Goal: Task Accomplishment & Management: Manage account settings

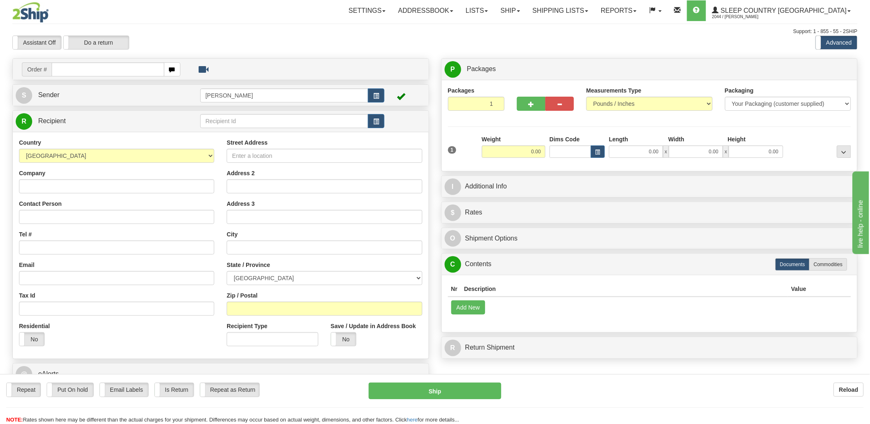
click at [108, 67] on input "text" at bounding box center [108, 69] width 112 height 14
type input "9002i053379"
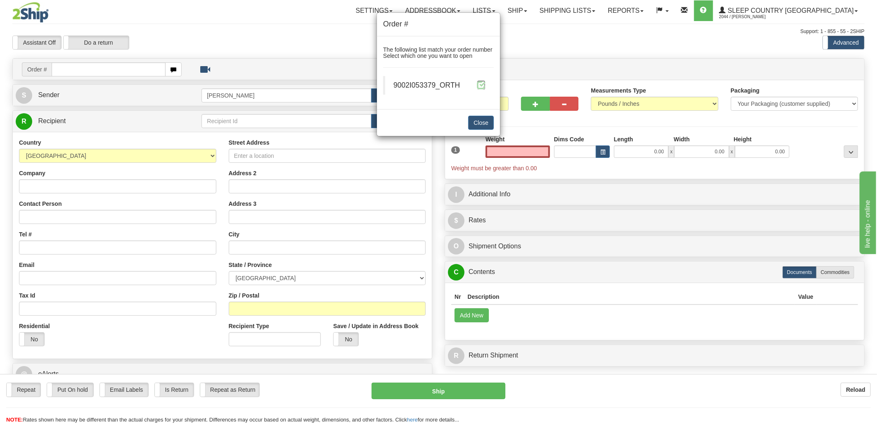
type input "0.00"
click at [484, 88] on span at bounding box center [481, 85] width 9 height 9
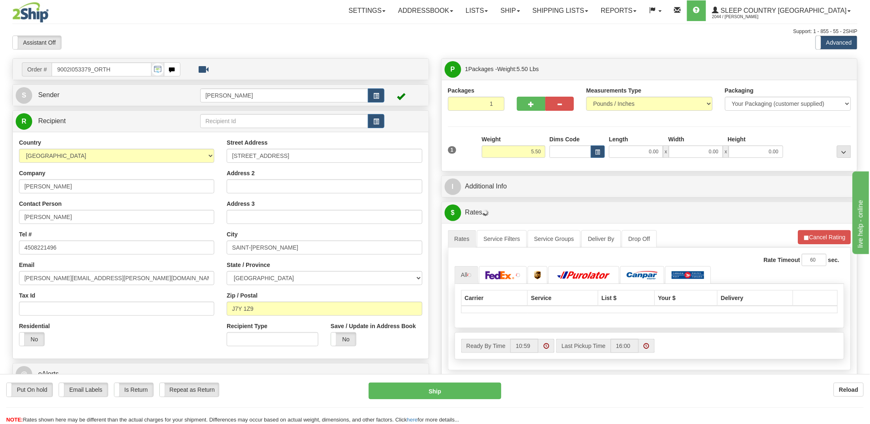
click at [567, 151] on div "Toggle navigation Settings Shipping Preferences Fields Preferences New" at bounding box center [435, 291] width 870 height 583
click at [567, 151] on input "Dims Code" at bounding box center [571, 151] width 42 height 12
type input "bte"
click button "Delete" at bounding box center [0, 0] width 0 height 0
type input "15.00"
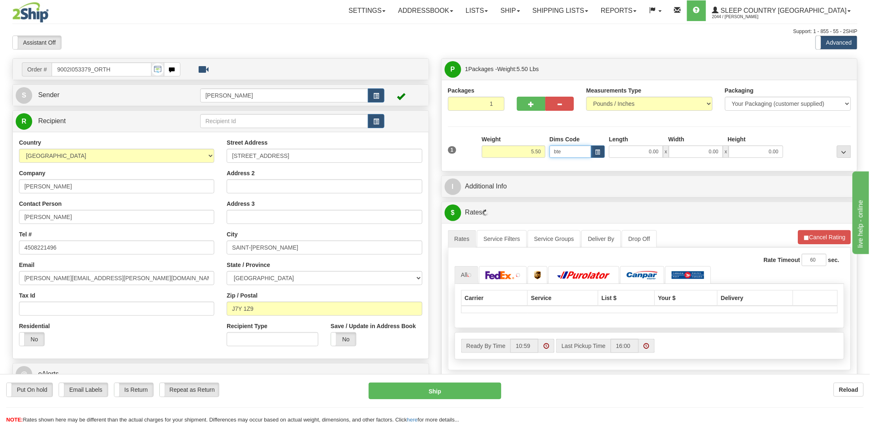
type input "5.00"
type input "25.00"
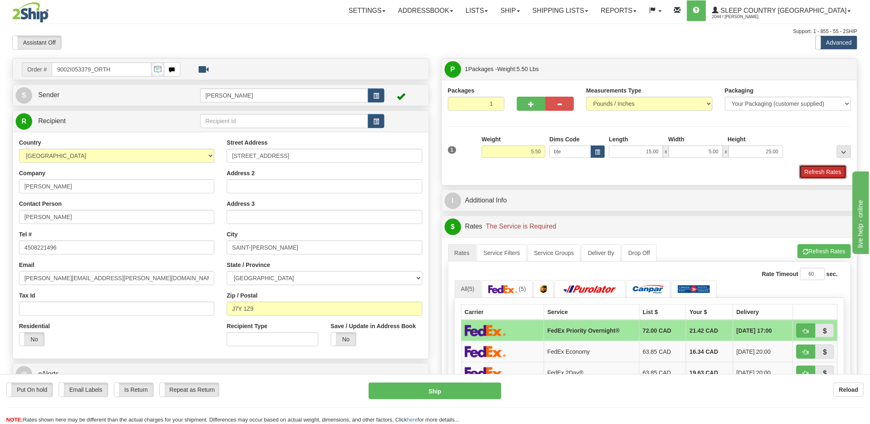
click at [836, 171] on button "Refresh Rates" at bounding box center [824, 172] width 48 height 14
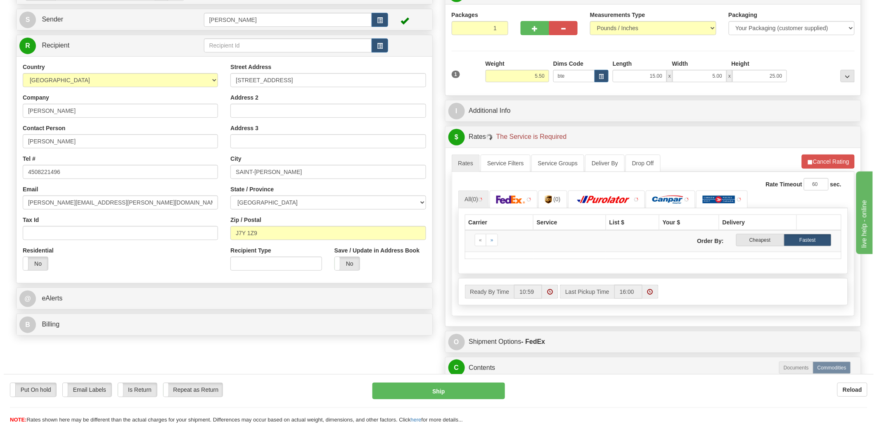
scroll to position [92, 0]
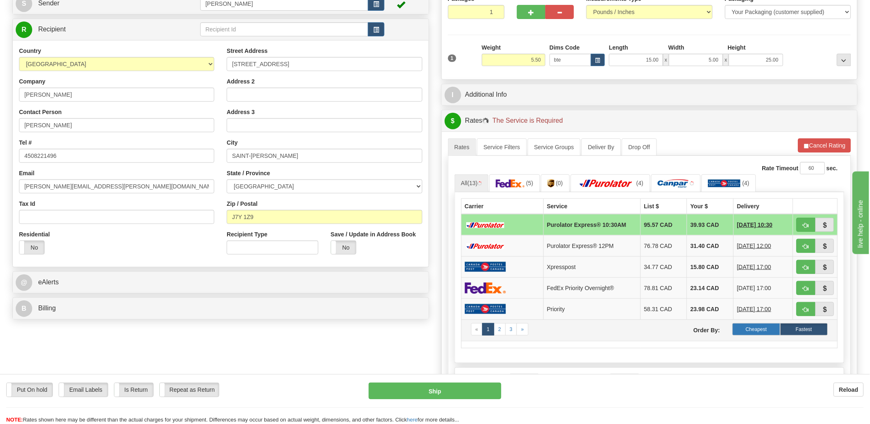
click at [759, 328] on label "Cheapest" at bounding box center [757, 329] width 48 height 12
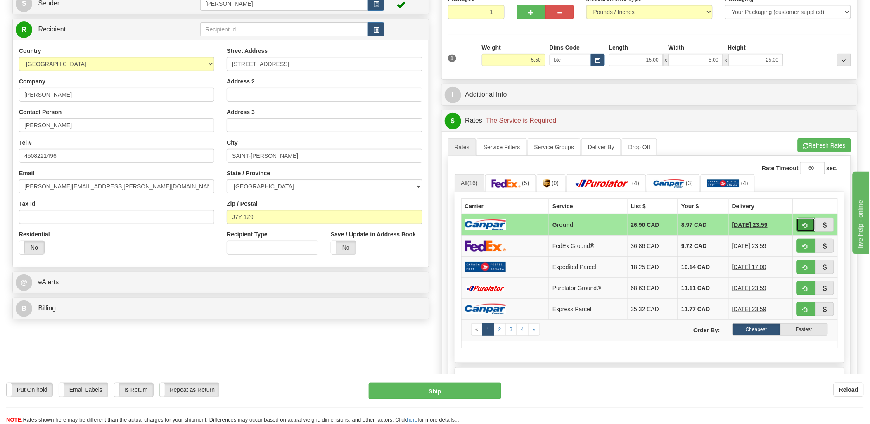
click at [804, 226] on span "button" at bounding box center [807, 225] width 6 height 5
type input "1"
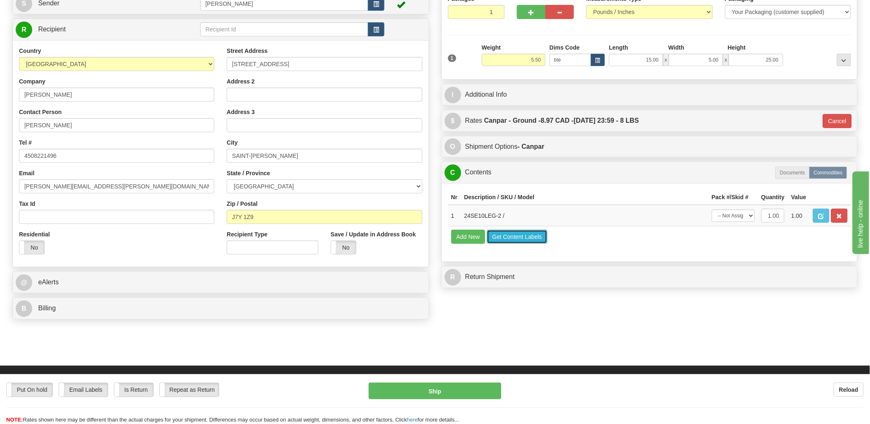
click at [505, 244] on button "Get Content Labels" at bounding box center [517, 237] width 61 height 14
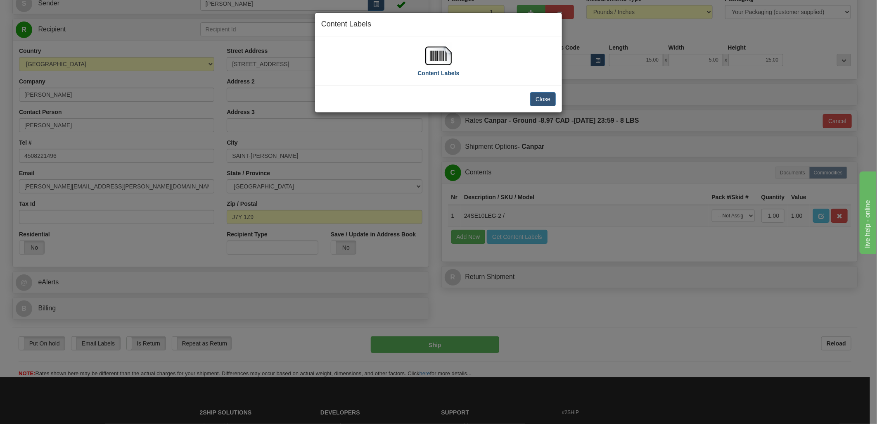
click at [435, 60] on img at bounding box center [439, 56] width 26 height 26
click at [551, 97] on button "Close" at bounding box center [543, 99] width 26 height 14
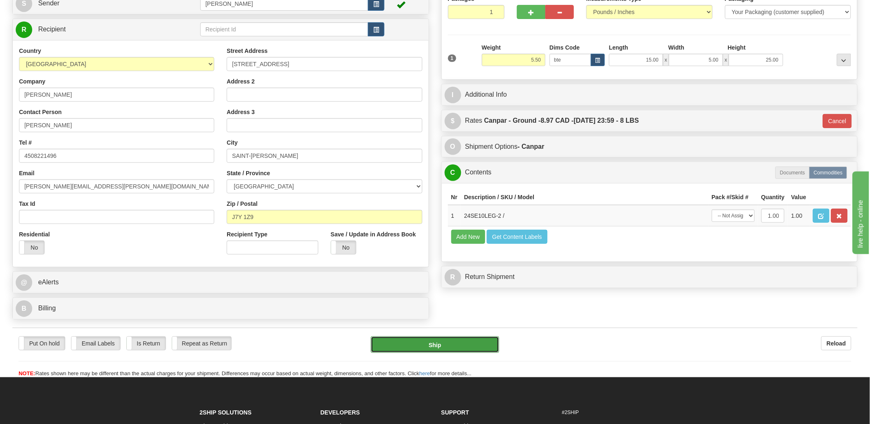
click at [452, 346] on button "Ship" at bounding box center [435, 344] width 128 height 17
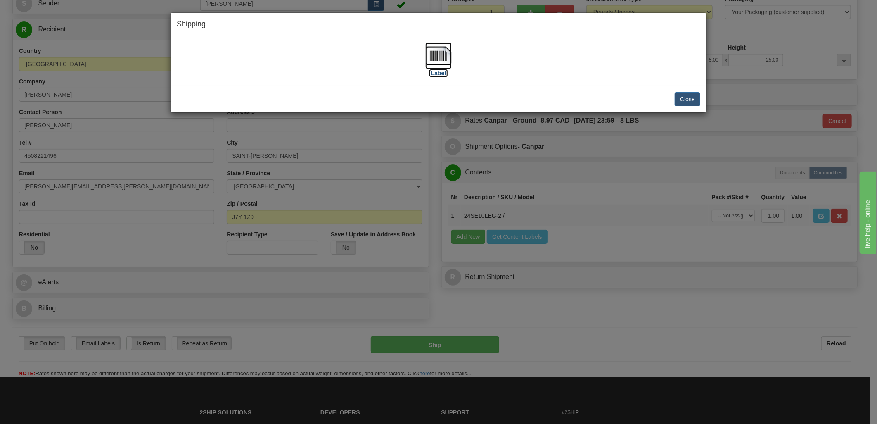
click at [441, 51] on img at bounding box center [439, 56] width 26 height 26
click at [634, 41] on div "[Label] IMPORTANT NOTICE Embassy / Consulate / Government Building / Hospital C…" at bounding box center [439, 60] width 536 height 49
click at [690, 96] on button "Close" at bounding box center [688, 99] width 26 height 14
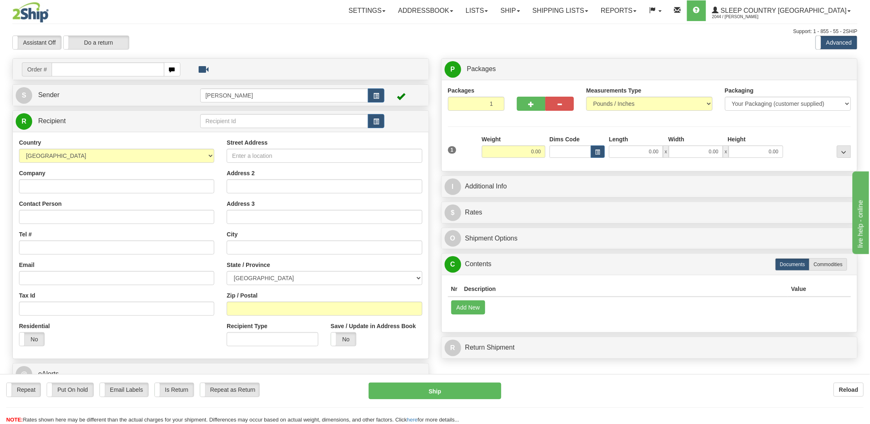
click at [128, 69] on input "text" at bounding box center [108, 69] width 112 height 14
type input "9002i050669"
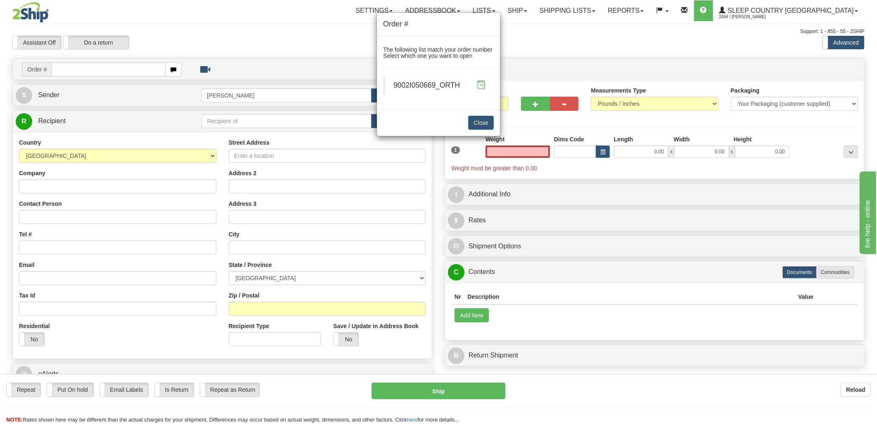
type input "0.00"
click at [481, 83] on span at bounding box center [481, 85] width 9 height 9
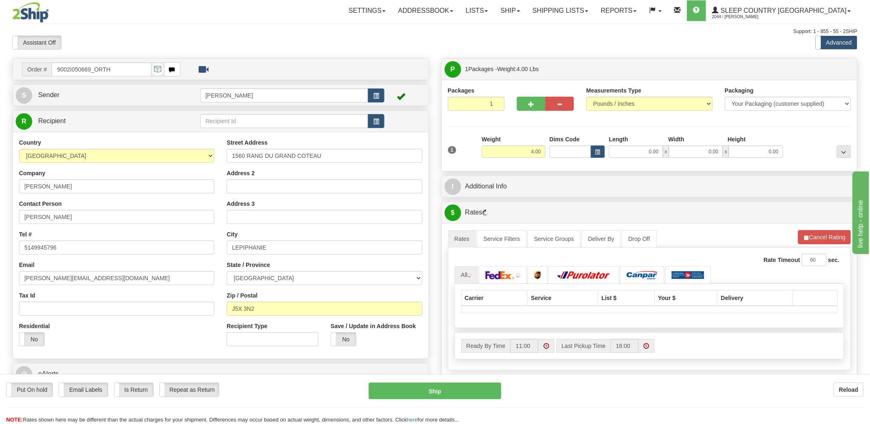
click at [566, 150] on div "Toggle navigation Settings Shipping Preferences Fields Preferences New" at bounding box center [435, 291] width 870 height 583
click at [566, 150] on input "Dims Code" at bounding box center [571, 151] width 42 height 12
type input "bte"
click button "Delete" at bounding box center [0, 0] width 0 height 0
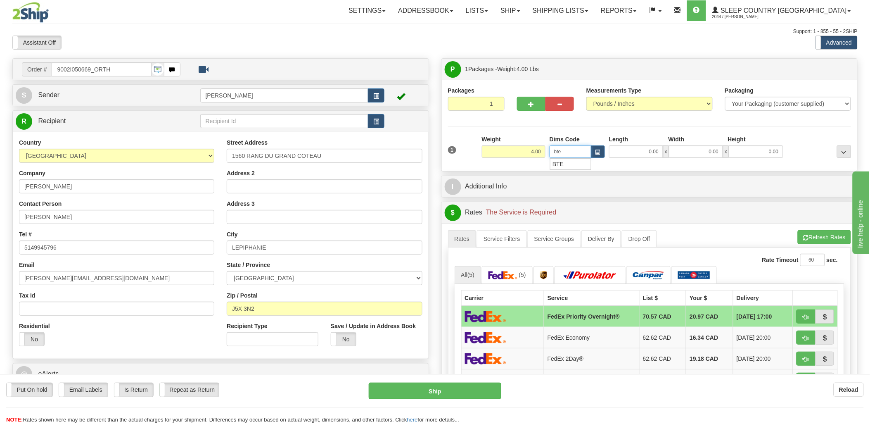
type input "15.00"
type input "5.00"
type input "25.00"
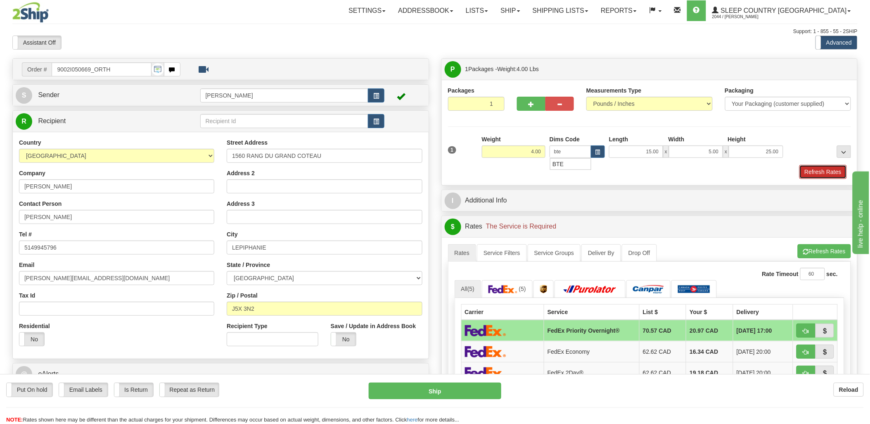
click at [825, 170] on button "Refresh Rates" at bounding box center [824, 172] width 48 height 14
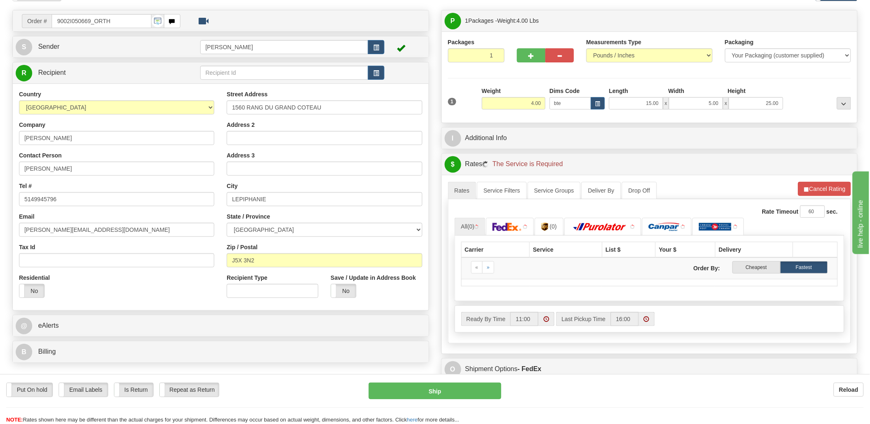
scroll to position [92, 0]
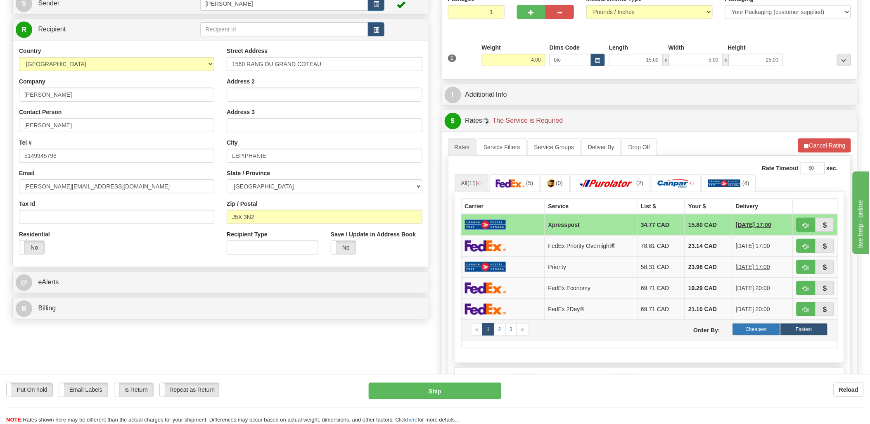
click at [760, 332] on label "Cheapest" at bounding box center [757, 329] width 48 height 12
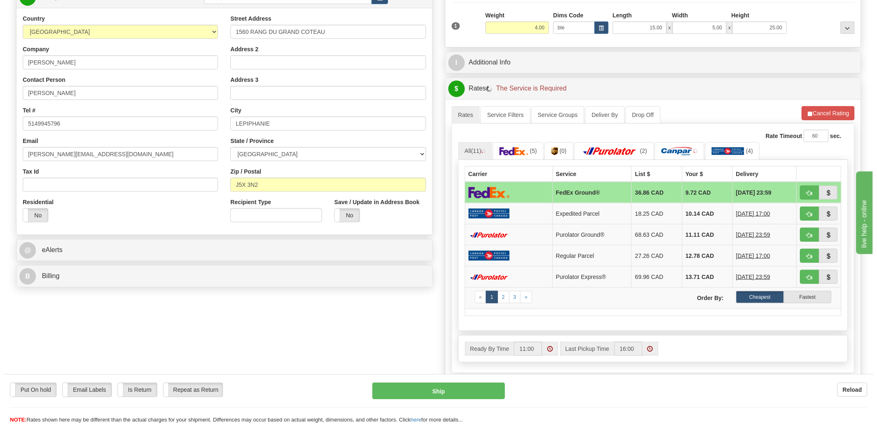
scroll to position [138, 0]
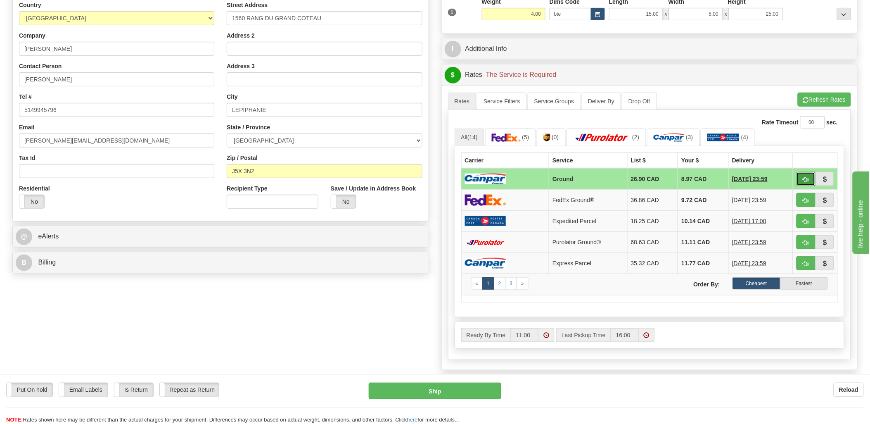
click at [806, 181] on span "button" at bounding box center [807, 179] width 6 height 5
type input "1"
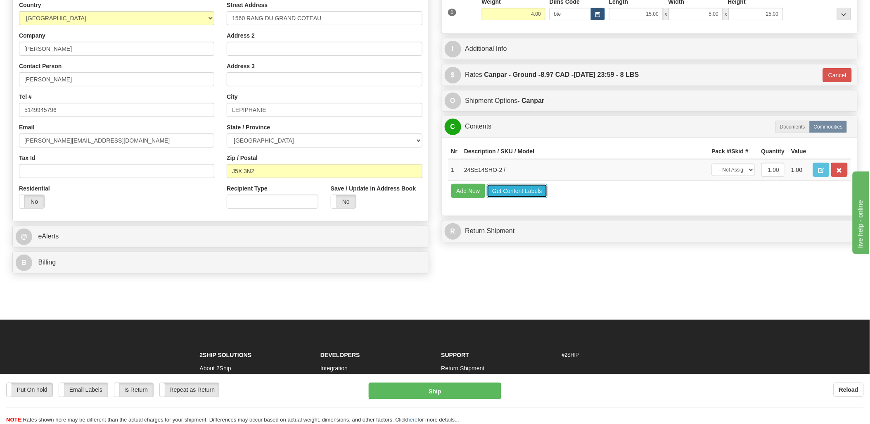
click at [539, 198] on button "Get Content Labels" at bounding box center [517, 191] width 61 height 14
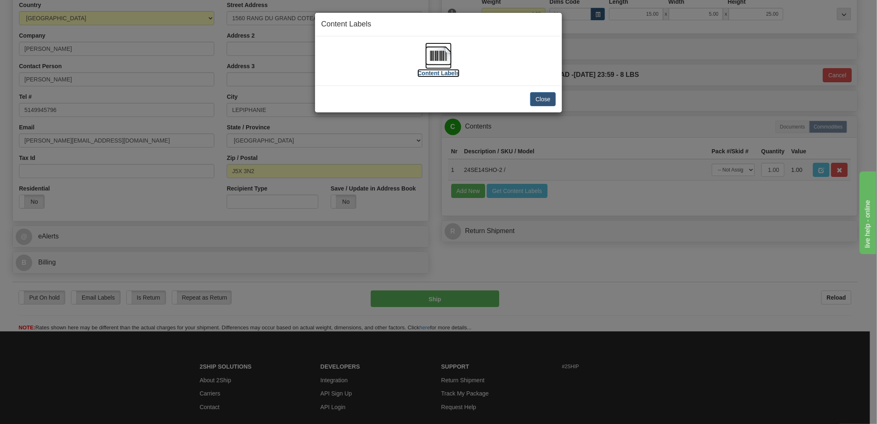
click at [445, 58] on img at bounding box center [439, 56] width 26 height 26
drag, startPoint x: 554, startPoint y: 97, endPoint x: 544, endPoint y: 97, distance: 10.7
click at [554, 97] on button "Close" at bounding box center [543, 99] width 26 height 14
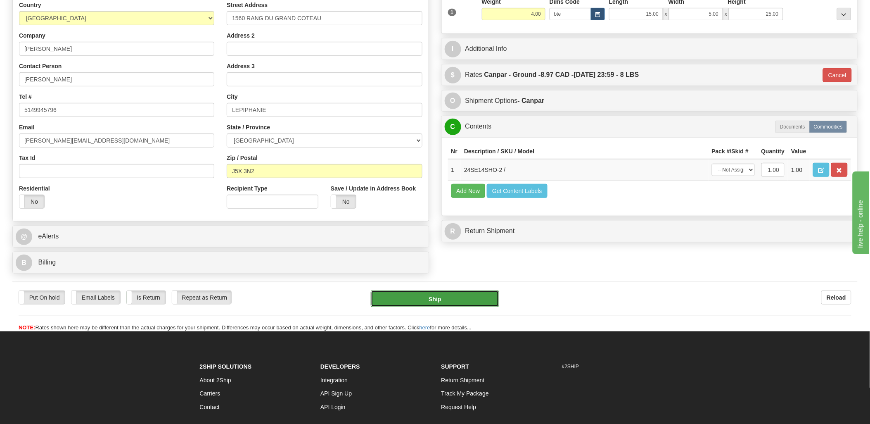
click at [466, 300] on button "Ship" at bounding box center [435, 298] width 128 height 17
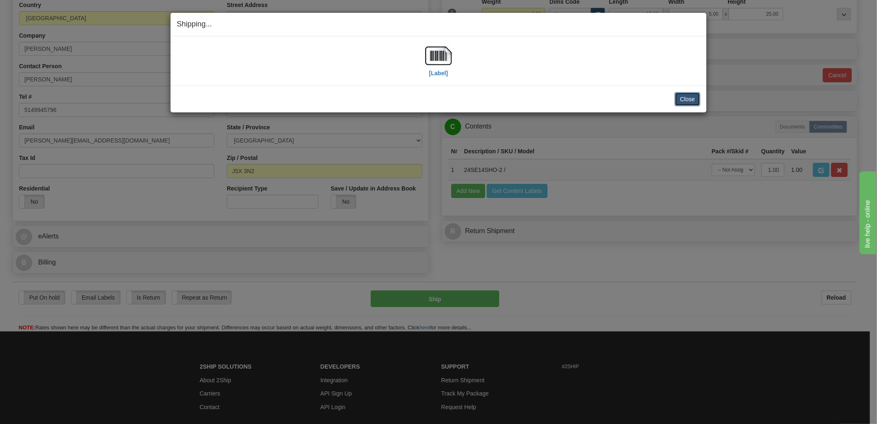
click at [689, 100] on button "Close" at bounding box center [688, 99] width 26 height 14
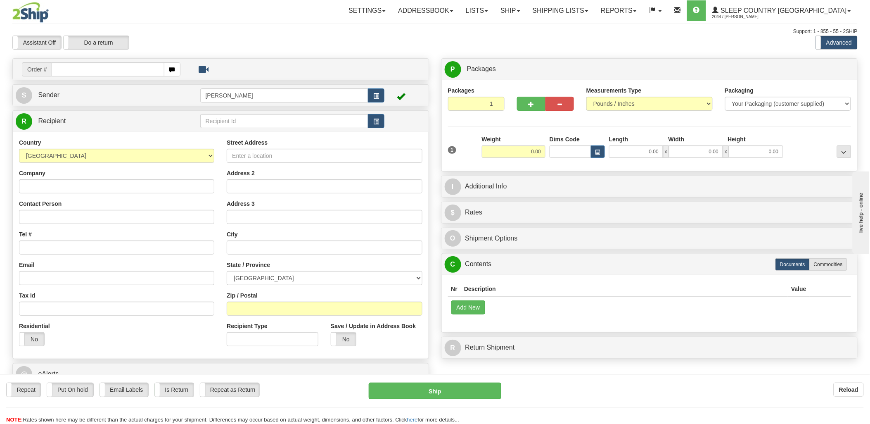
click at [100, 69] on input "text" at bounding box center [108, 69] width 112 height 14
type input "9002i04"
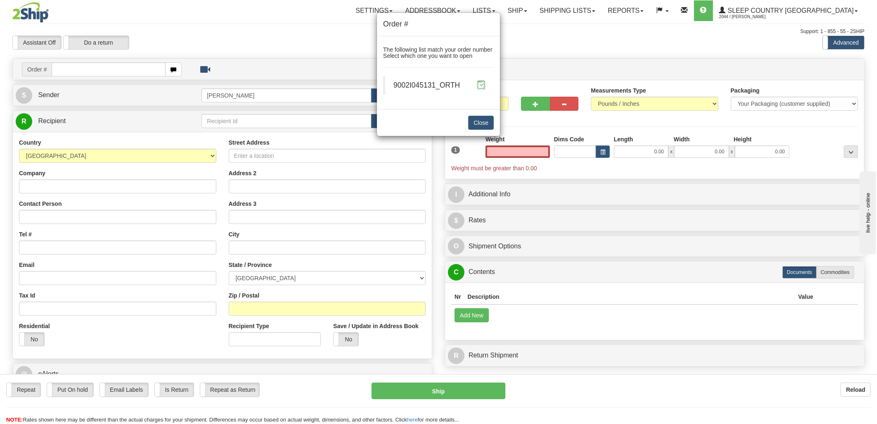
type input "0.00"
click at [485, 83] on span at bounding box center [481, 85] width 9 height 9
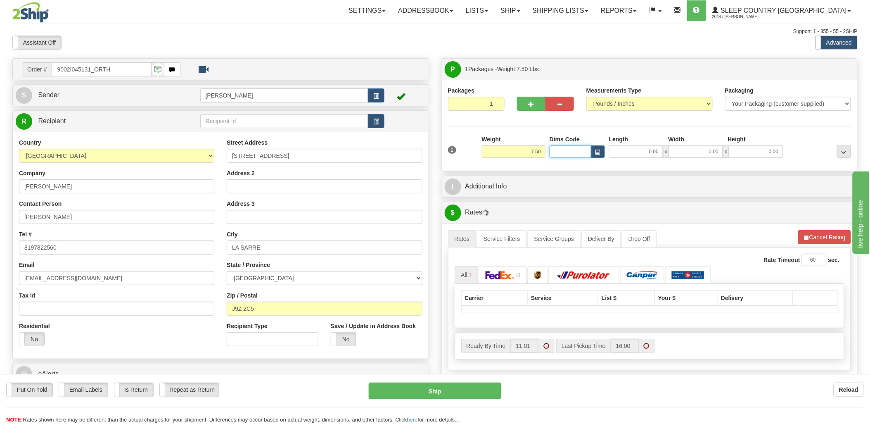
click at [566, 149] on input "Dims Code" at bounding box center [571, 151] width 42 height 12
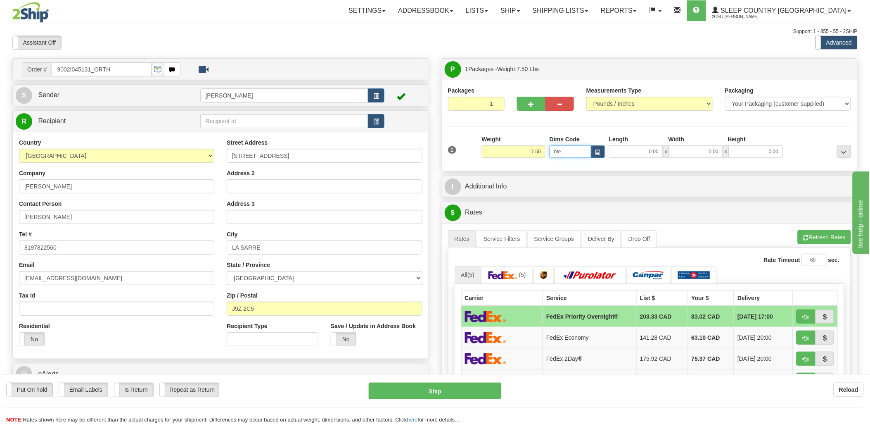
type input "bte"
click button "Delete" at bounding box center [0, 0] width 0 height 0
type input "15.00"
type input "5.00"
type input "25.00"
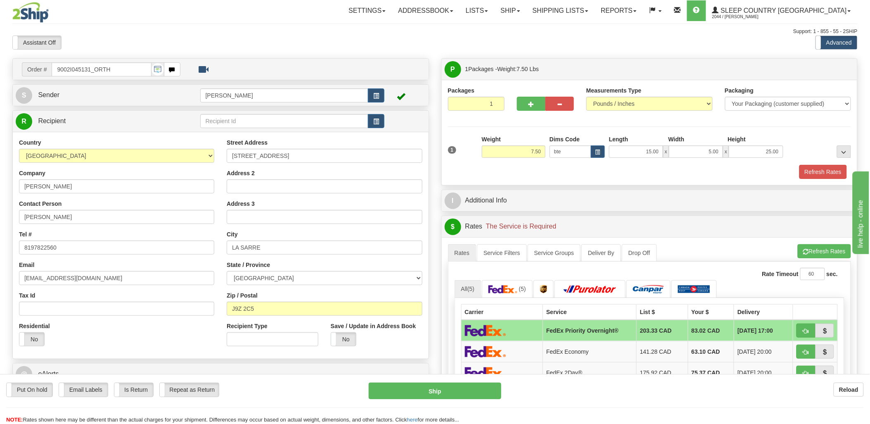
click at [818, 164] on div "1 Weight 7.50 Dims Code bte" at bounding box center [650, 149] width 408 height 29
click at [819, 168] on button "Refresh Rates" at bounding box center [824, 172] width 48 height 14
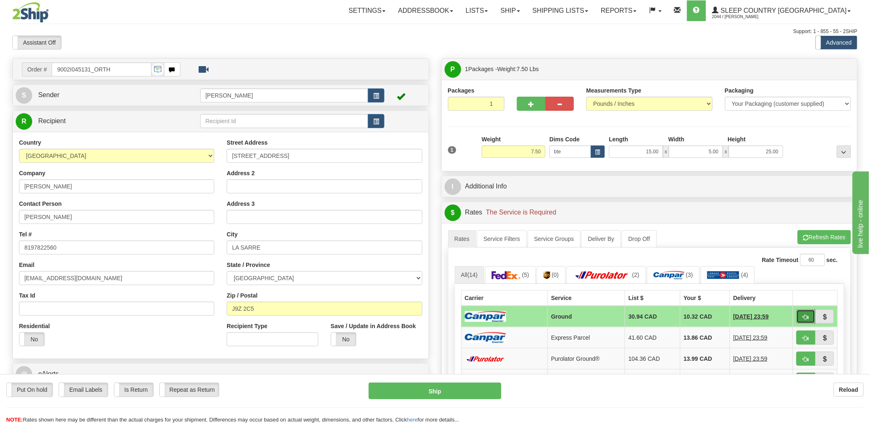
click at [808, 323] on button "button" at bounding box center [806, 316] width 19 height 14
type input "1"
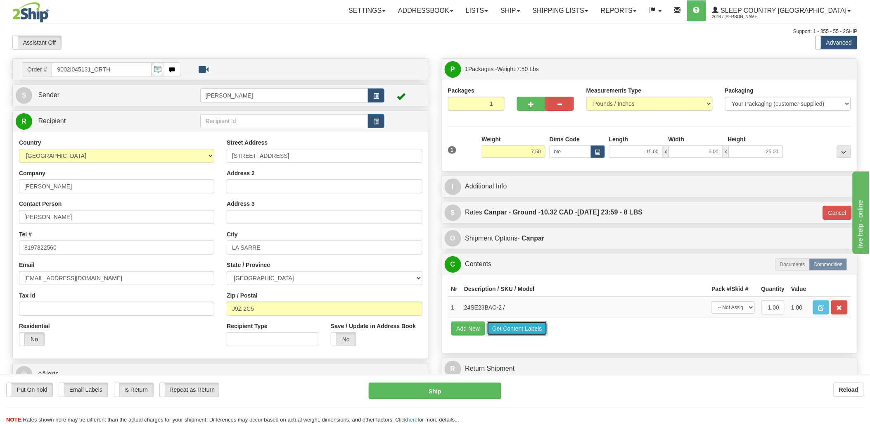
click at [536, 335] on button "Get Content Labels" at bounding box center [517, 328] width 61 height 14
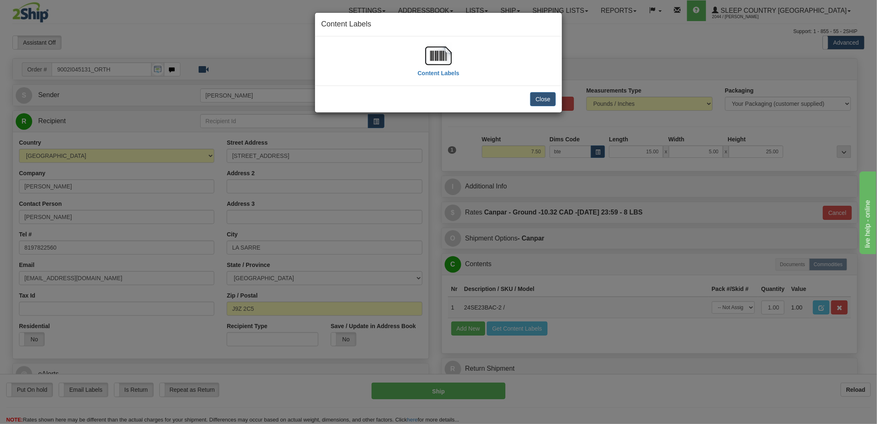
click at [436, 52] on img at bounding box center [439, 56] width 26 height 26
click at [544, 98] on button "Close" at bounding box center [543, 99] width 26 height 14
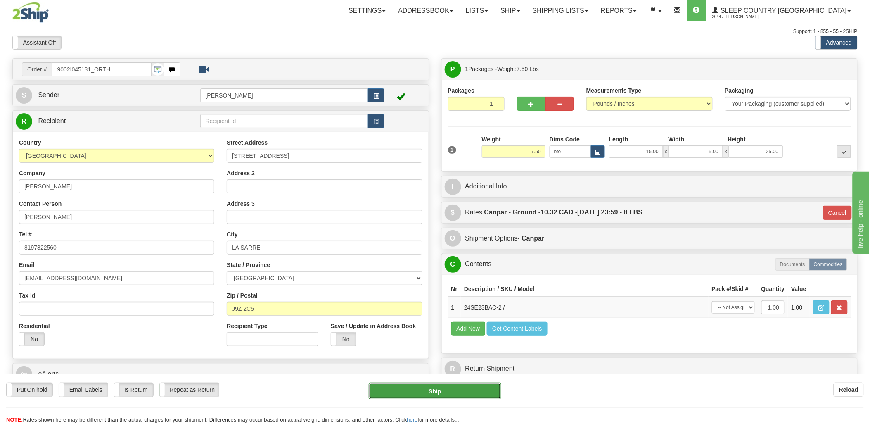
click at [432, 390] on button "Ship" at bounding box center [435, 391] width 133 height 17
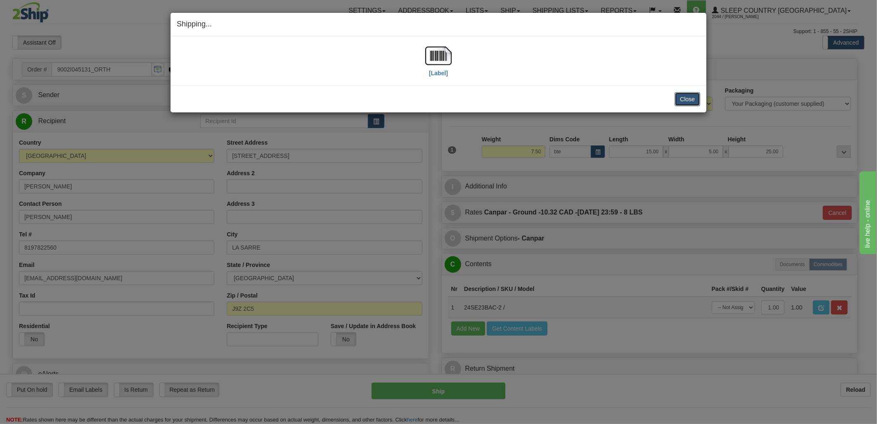
click at [681, 102] on button "Close" at bounding box center [688, 99] width 26 height 14
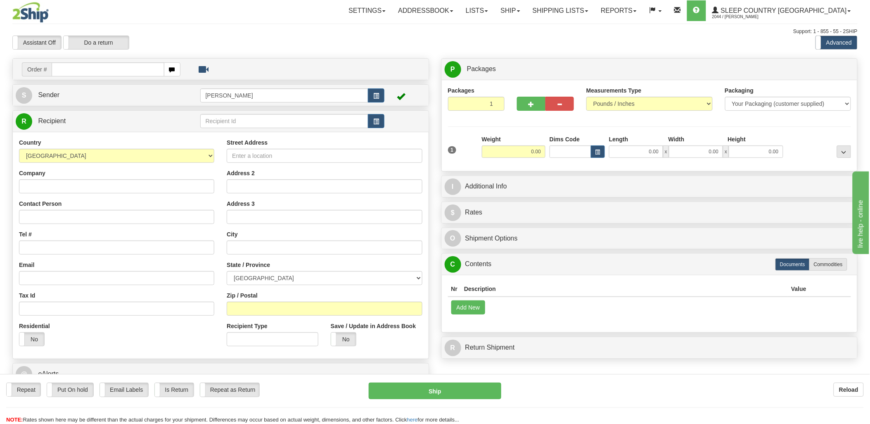
drag, startPoint x: 104, startPoint y: 67, endPoint x: 123, endPoint y: 67, distance: 18.6
click at [105, 67] on input "text" at bounding box center [108, 69] width 112 height 14
type input "9"
type input "1024711"
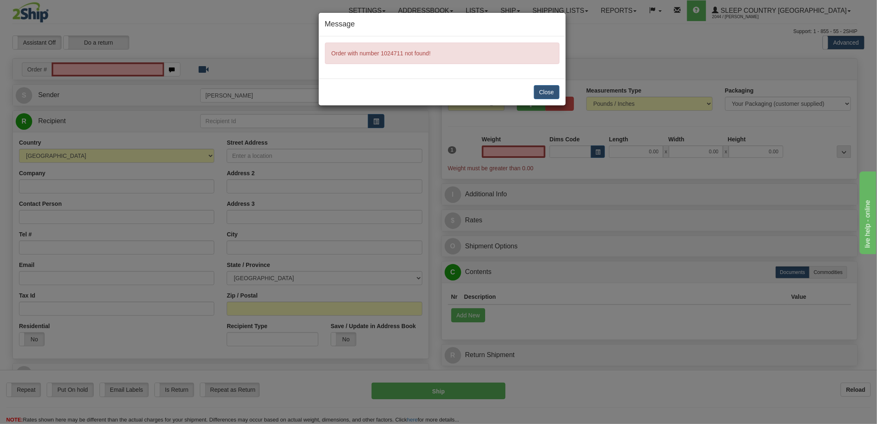
type input "0.00"
click at [549, 87] on button "Close" at bounding box center [547, 92] width 26 height 14
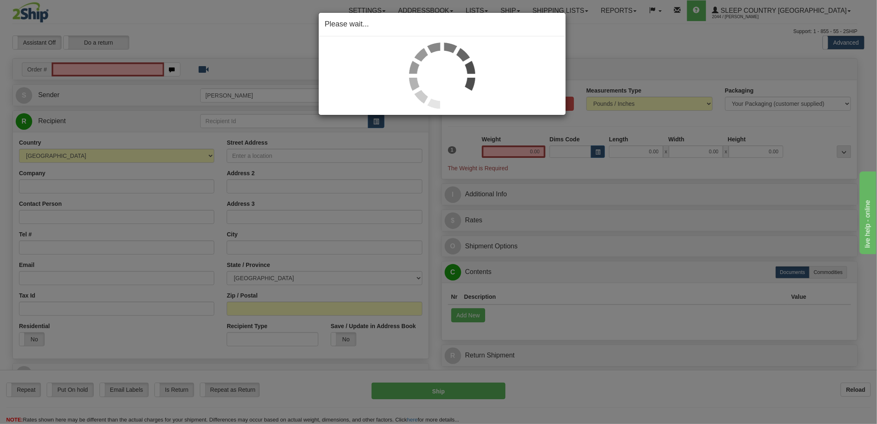
click at [130, 68] on div "Please wait..." at bounding box center [438, 212] width 877 height 424
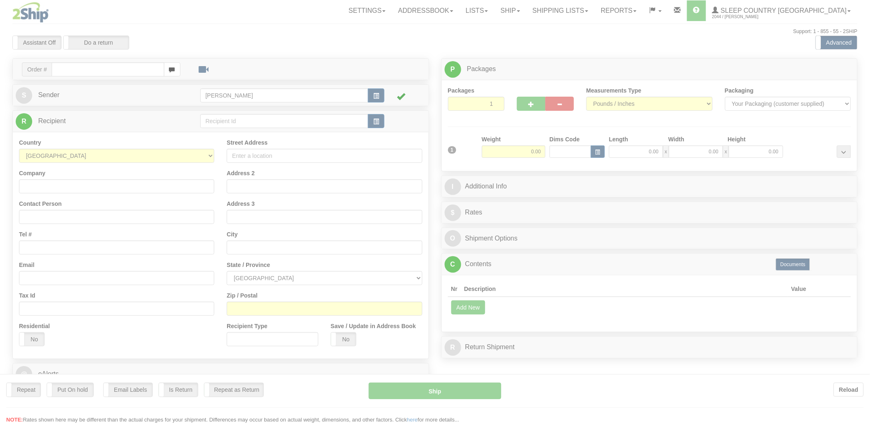
click at [123, 71] on div at bounding box center [435, 212] width 870 height 424
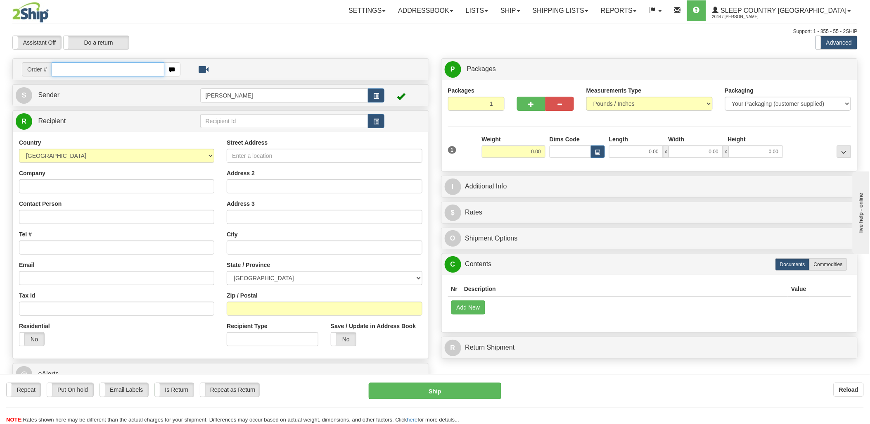
click at [116, 69] on input "text" at bounding box center [108, 69] width 112 height 14
type input "1"
type input "9002i05"
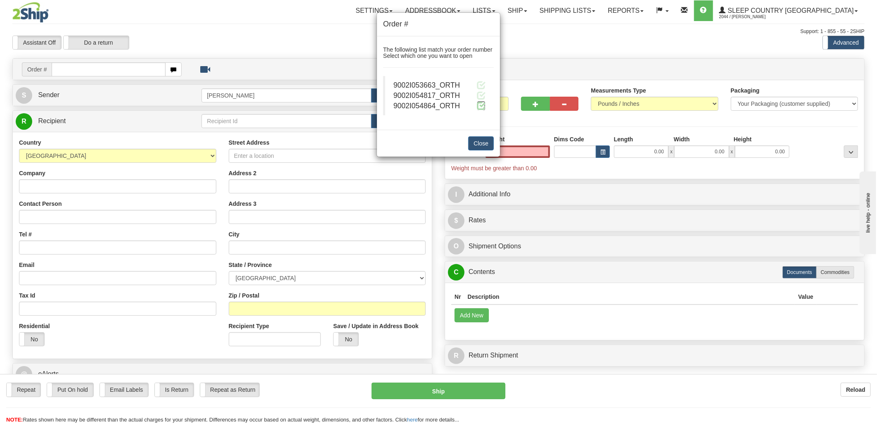
type input "0.00"
click at [478, 104] on span at bounding box center [481, 105] width 9 height 9
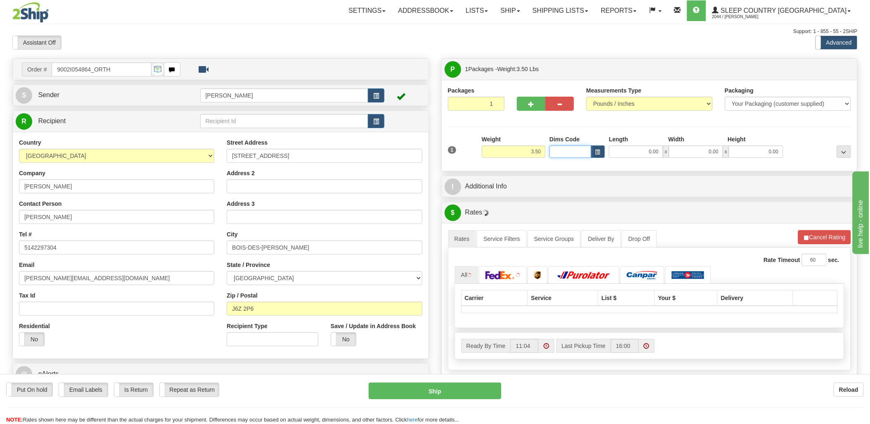
click at [564, 154] on input "Dims Code" at bounding box center [571, 151] width 42 height 12
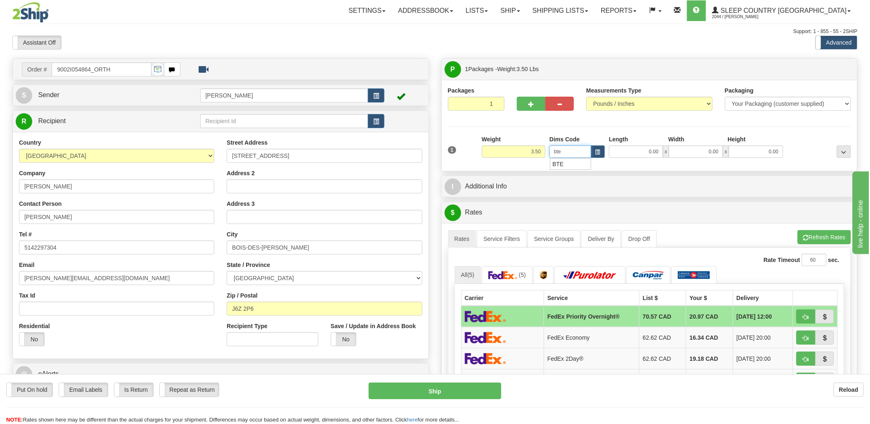
type input "bte"
click button "Delete" at bounding box center [0, 0] width 0 height 0
type input "15.00"
type input "5.00"
type input "25.00"
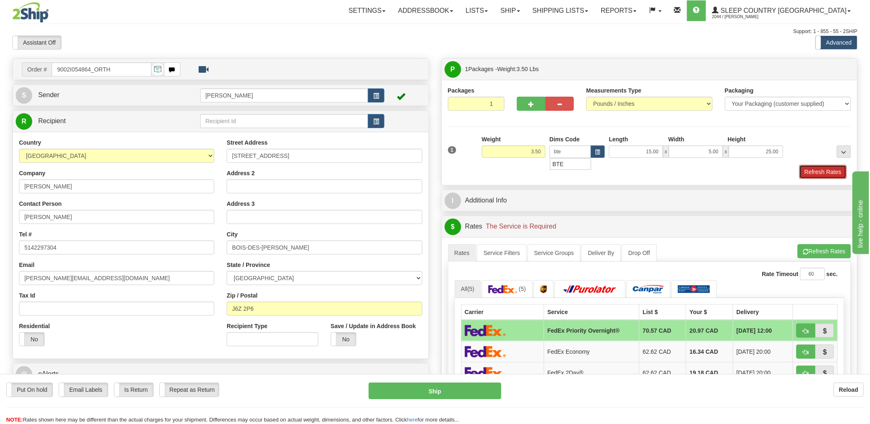
click at [842, 166] on button "Refresh Rates" at bounding box center [824, 172] width 48 height 14
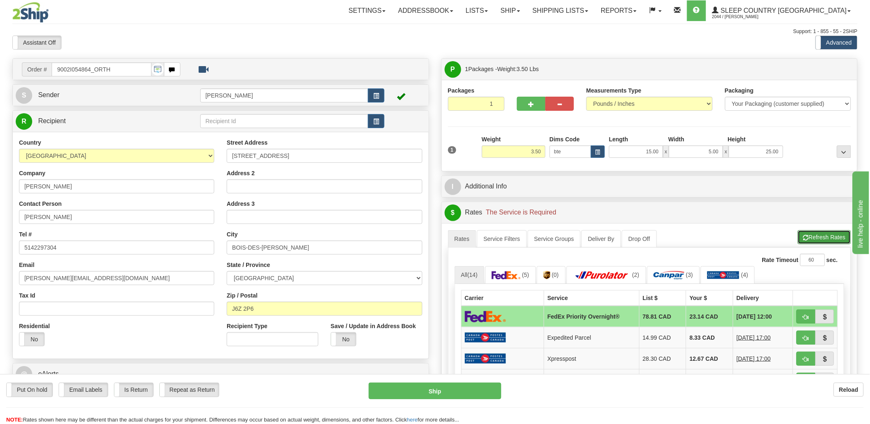
click at [835, 238] on button "Refresh Rates" at bounding box center [824, 237] width 53 height 14
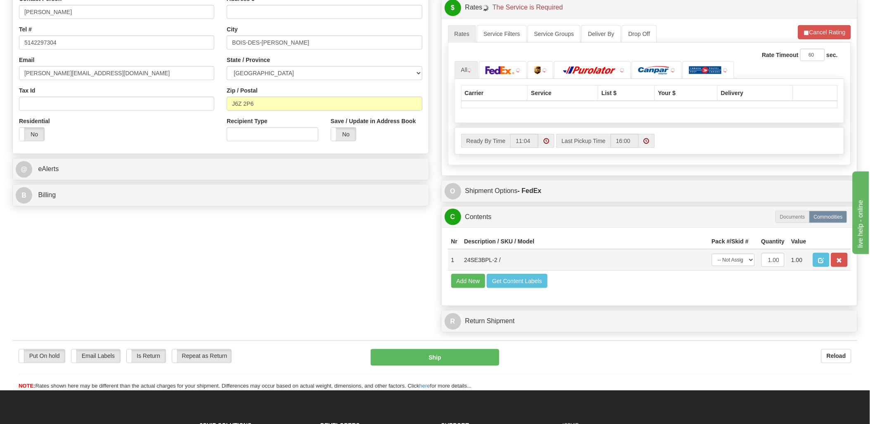
scroll to position [229, 0]
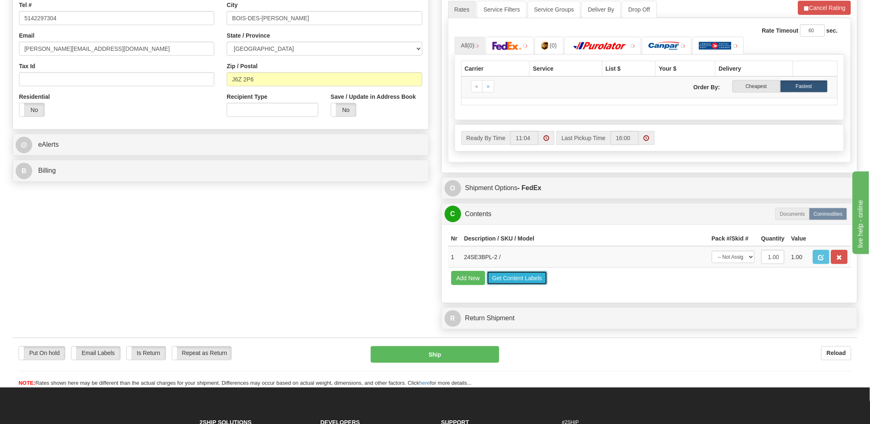
click at [523, 285] on button "Get Content Labels" at bounding box center [517, 278] width 61 height 14
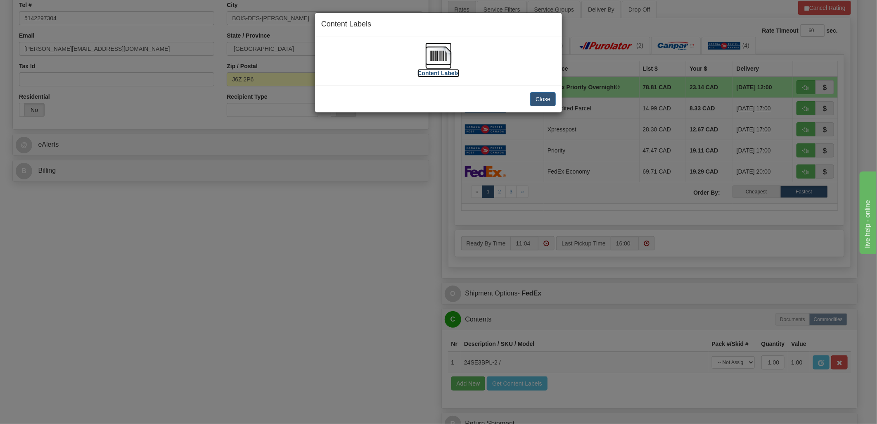
click at [444, 56] on img at bounding box center [439, 56] width 26 height 26
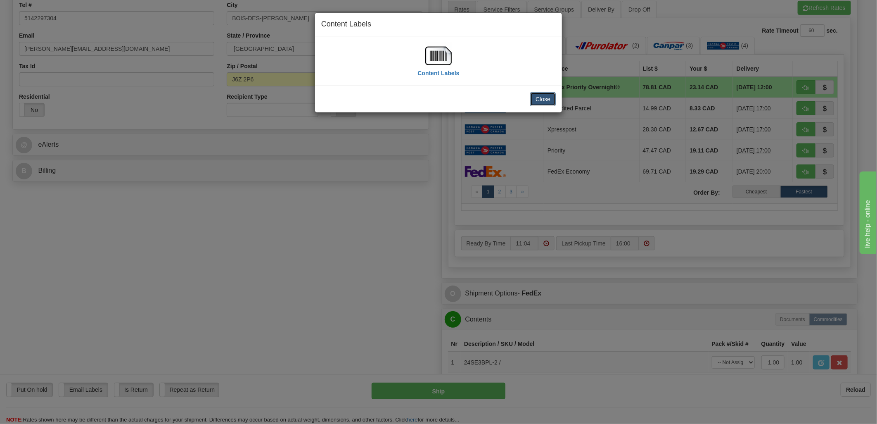
click at [545, 97] on button "Close" at bounding box center [543, 99] width 26 height 14
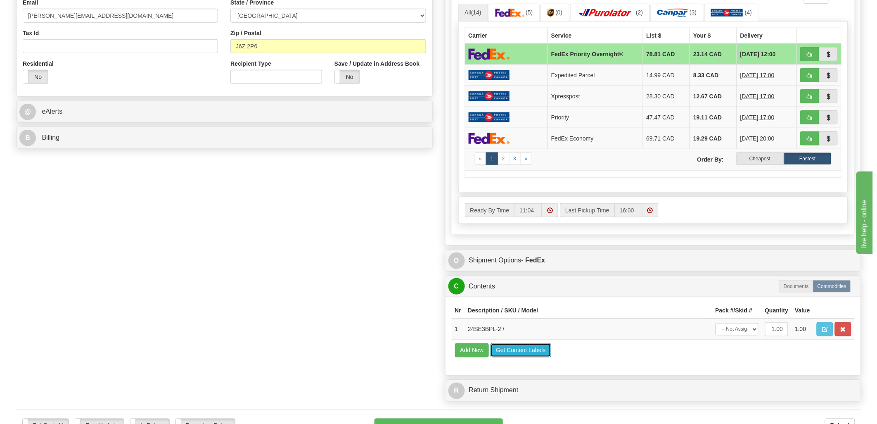
scroll to position [321, 0]
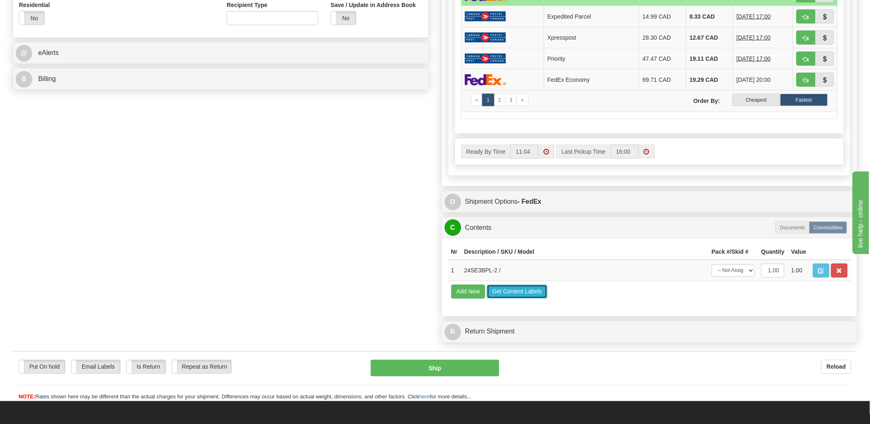
click at [502, 299] on button "Get Content Labels" at bounding box center [517, 292] width 61 height 14
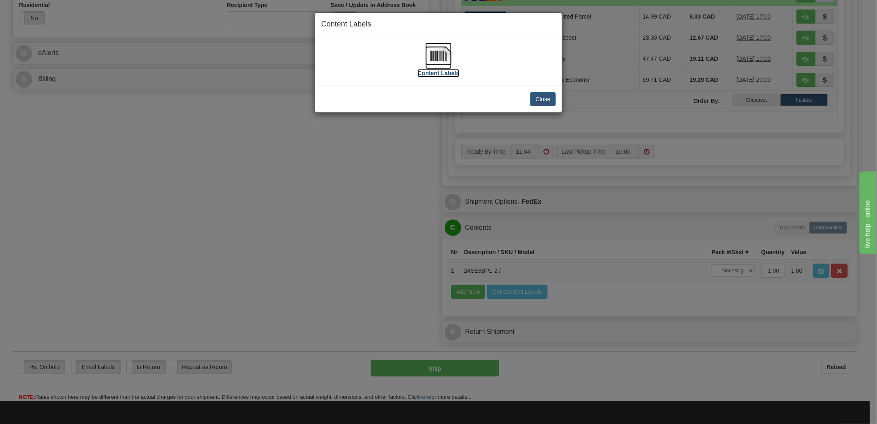
click at [431, 57] on img at bounding box center [439, 56] width 26 height 26
click at [551, 98] on button "Close" at bounding box center [543, 99] width 26 height 14
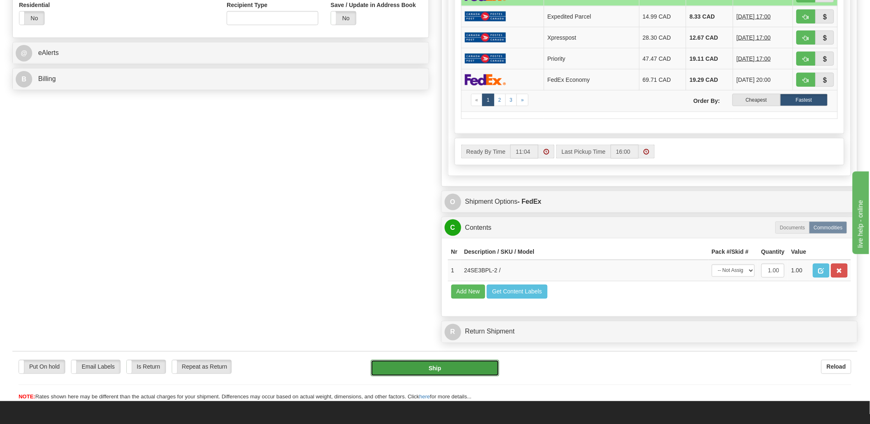
click at [471, 376] on button "Ship" at bounding box center [435, 368] width 128 height 17
type input "01"
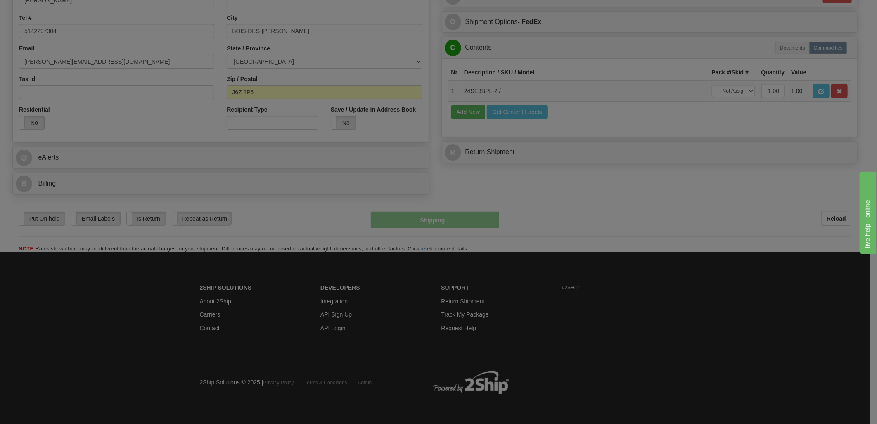
scroll to position [217, 0]
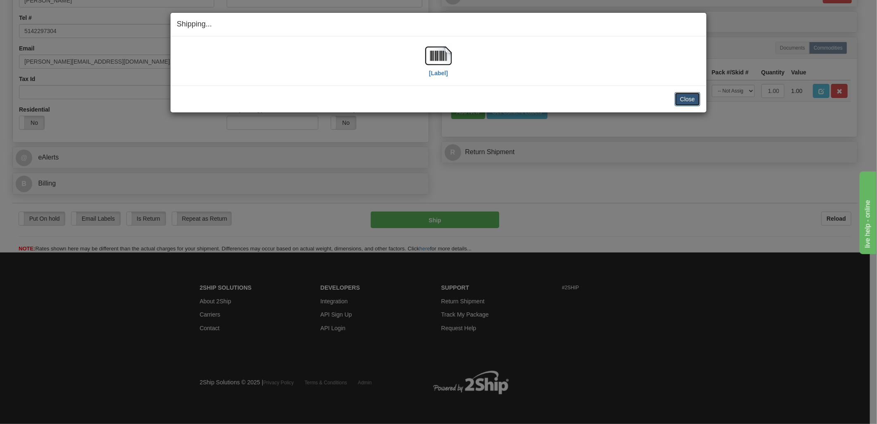
click at [685, 103] on button "Close" at bounding box center [688, 99] width 26 height 14
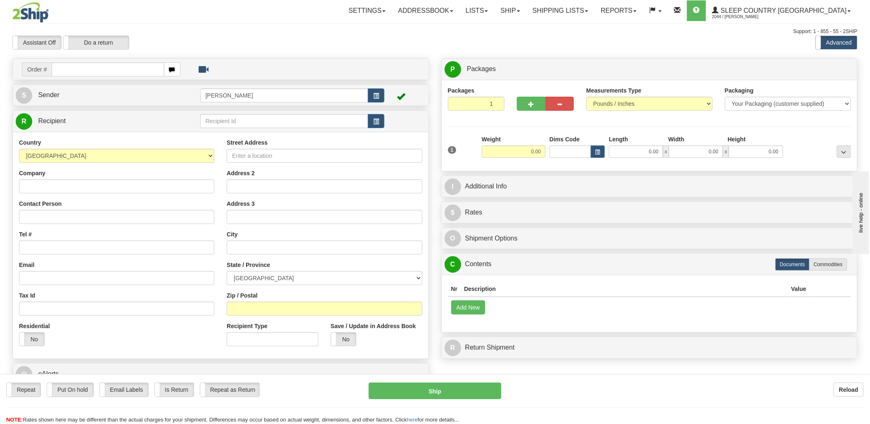
click at [72, 71] on input "text" at bounding box center [108, 69] width 112 height 14
type input "9002i053663"
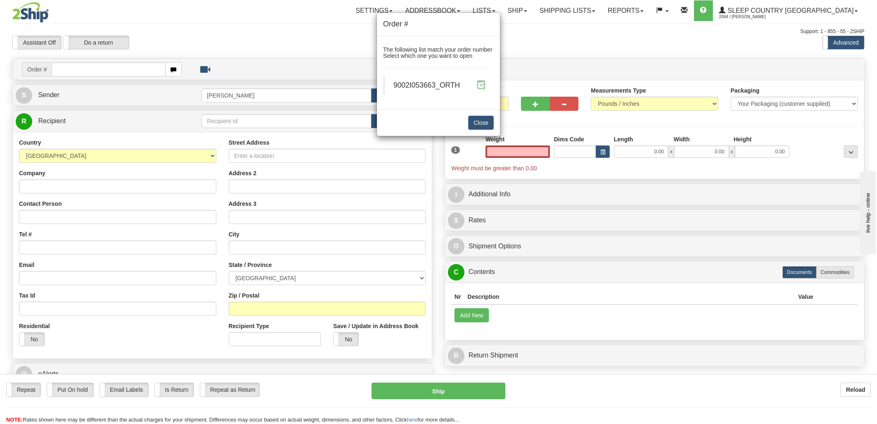
type input "0.00"
click at [481, 87] on span at bounding box center [481, 85] width 9 height 9
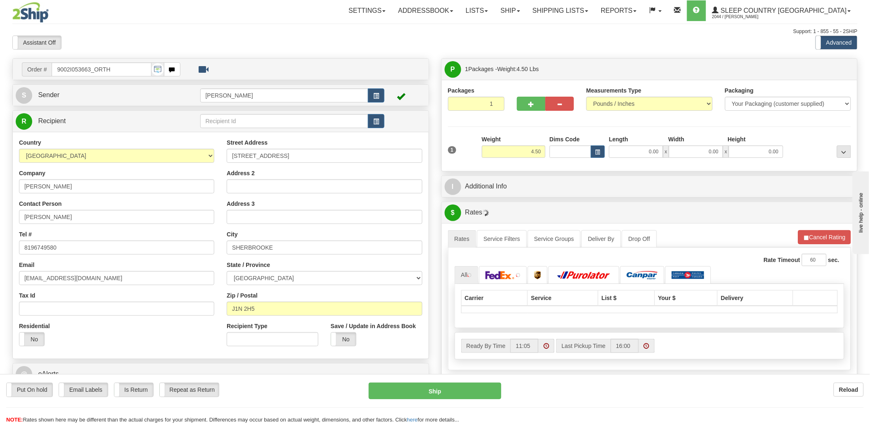
click at [571, 151] on div "Toggle navigation Settings Shipping Preferences Fields Preferences New" at bounding box center [435, 291] width 870 height 583
click at [571, 151] on input "Dims Code" at bounding box center [571, 151] width 42 height 12
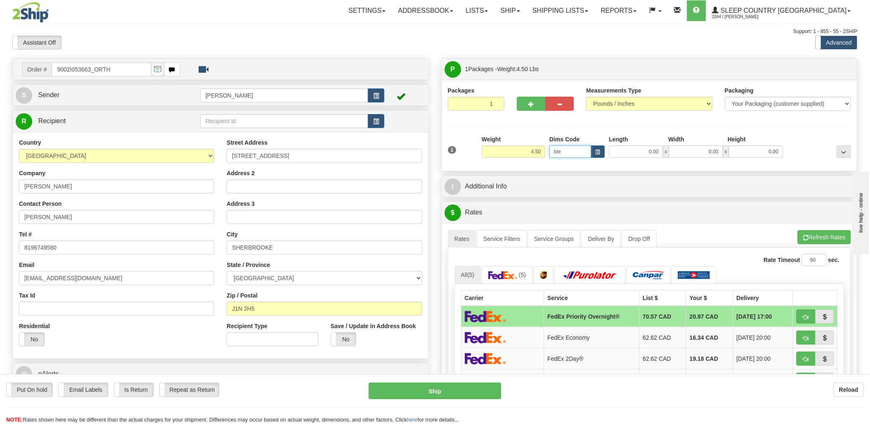
type input "bte"
click button "Delete" at bounding box center [0, 0] width 0 height 0
type input "15.00"
type input "5.00"
type input "25.00"
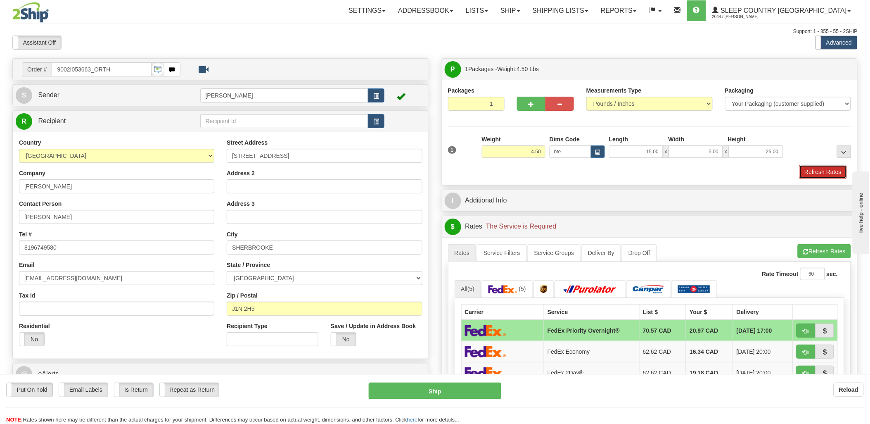
click at [824, 170] on button "Refresh Rates" at bounding box center [824, 172] width 48 height 14
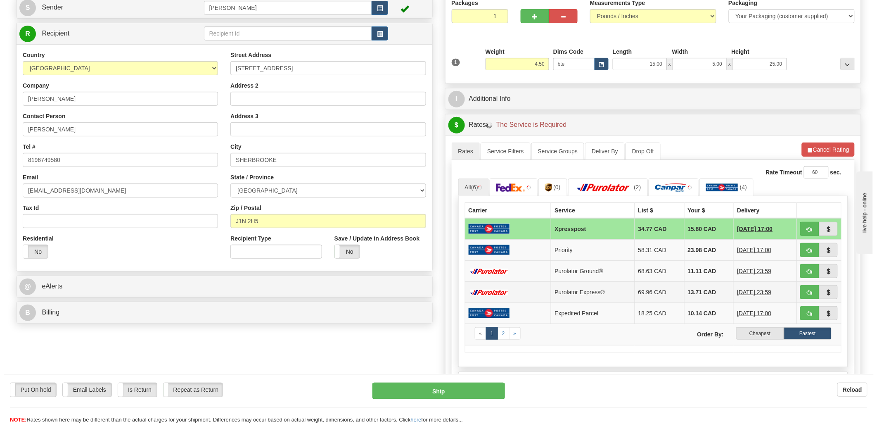
scroll to position [92, 0]
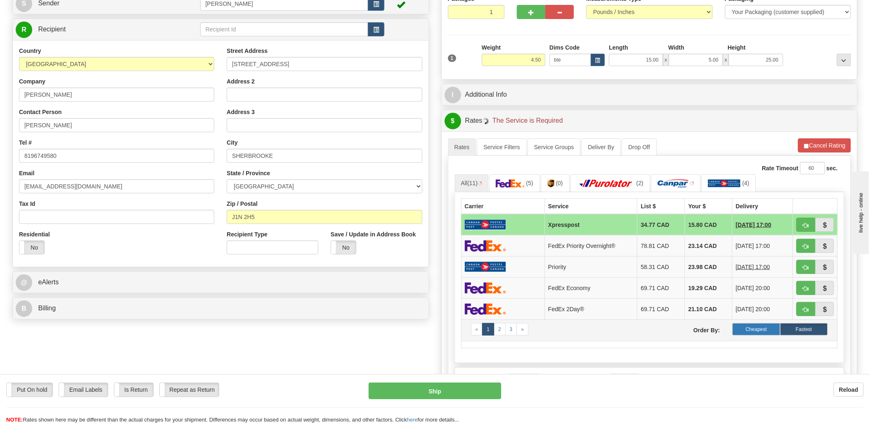
click at [765, 328] on label "Cheapest" at bounding box center [757, 329] width 48 height 12
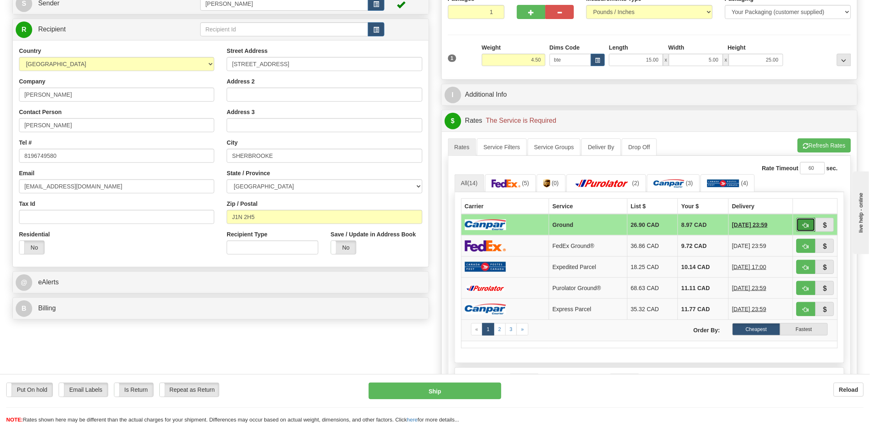
click at [806, 220] on button "button" at bounding box center [806, 225] width 19 height 14
type input "1"
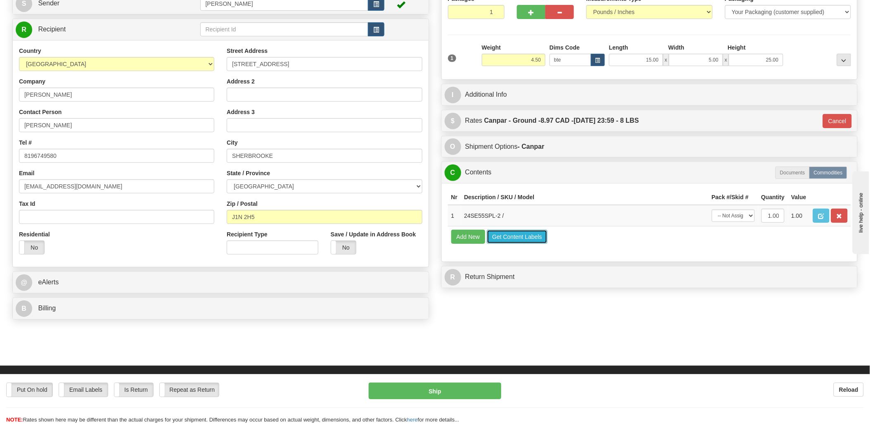
click at [509, 244] on button "Get Content Labels" at bounding box center [517, 237] width 61 height 14
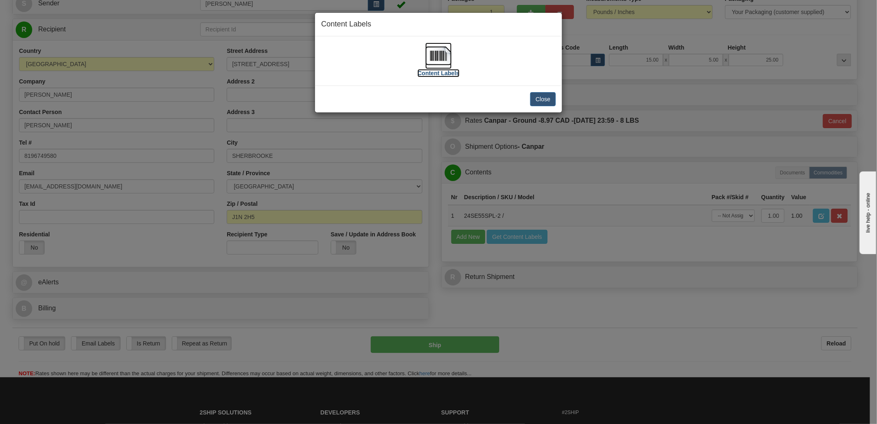
click at [445, 55] on img at bounding box center [439, 56] width 26 height 26
click at [539, 97] on button "Close" at bounding box center [543, 99] width 26 height 14
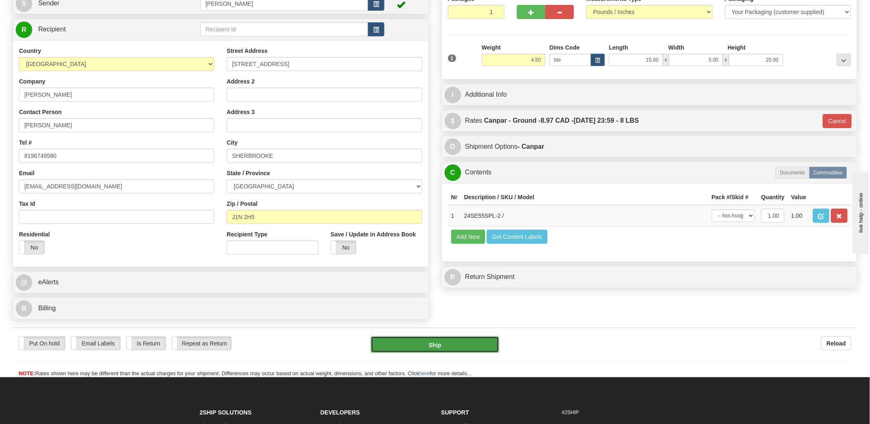
click at [444, 349] on button "Ship" at bounding box center [435, 344] width 128 height 17
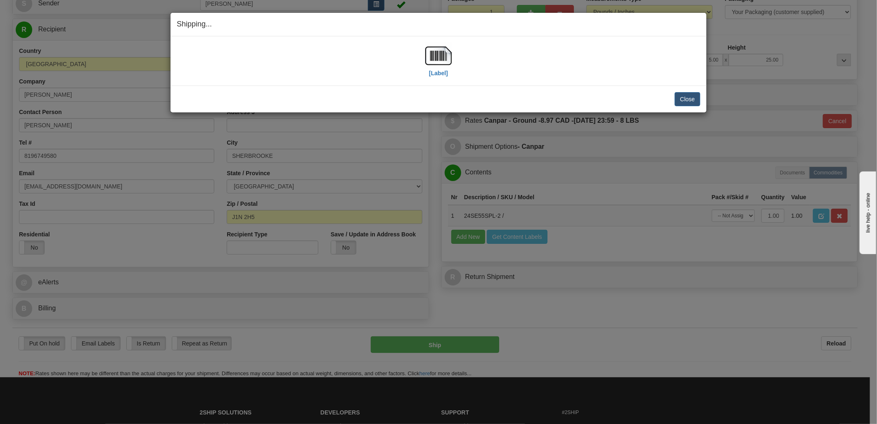
click at [671, 96] on div "Close Cancel" at bounding box center [439, 99] width 524 height 14
click at [682, 96] on button "Close" at bounding box center [688, 99] width 26 height 14
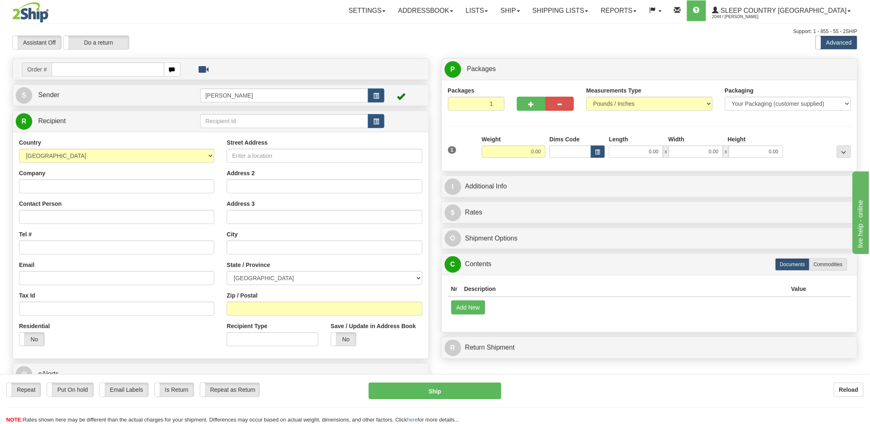
click at [105, 64] on input "text" at bounding box center [108, 69] width 112 height 14
type input "9002i"
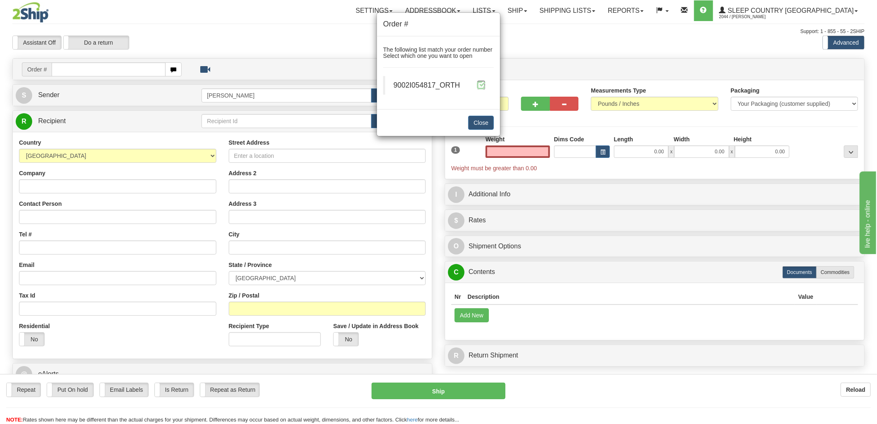
type input "0.00"
click at [478, 82] on span at bounding box center [481, 85] width 9 height 9
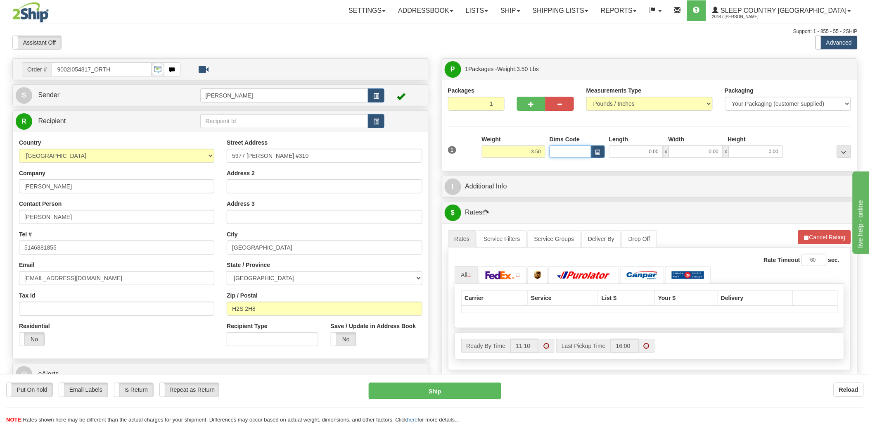
click at [579, 150] on input "Dims Code" at bounding box center [571, 151] width 42 height 12
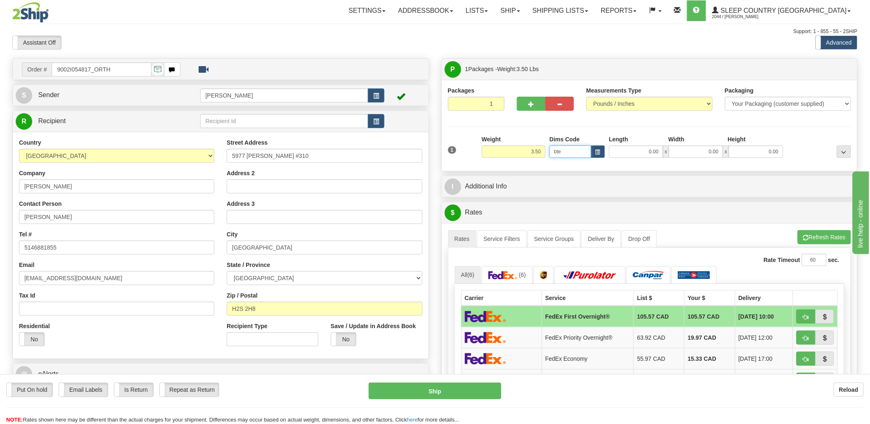
type input "bte"
click button "Delete" at bounding box center [0, 0] width 0 height 0
type input "15.00"
type input "5.00"
type input "25.00"
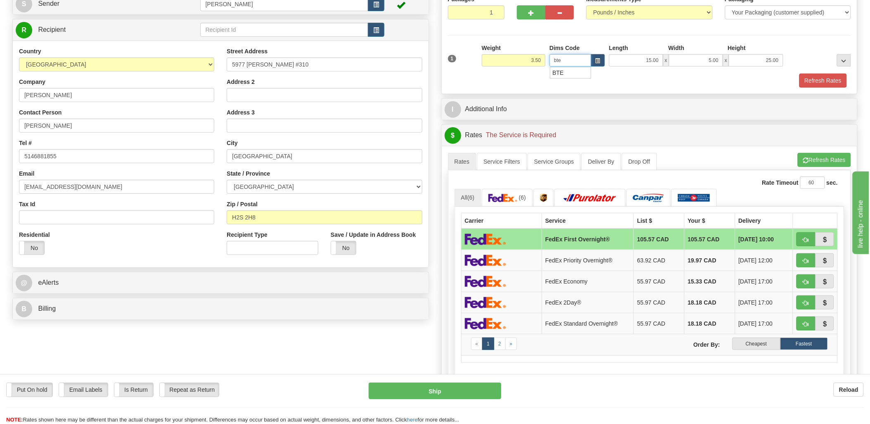
scroll to position [92, 0]
click at [755, 340] on label "Cheapest" at bounding box center [757, 343] width 48 height 12
click at [759, 344] on label "Cheapest" at bounding box center [757, 343] width 48 height 12
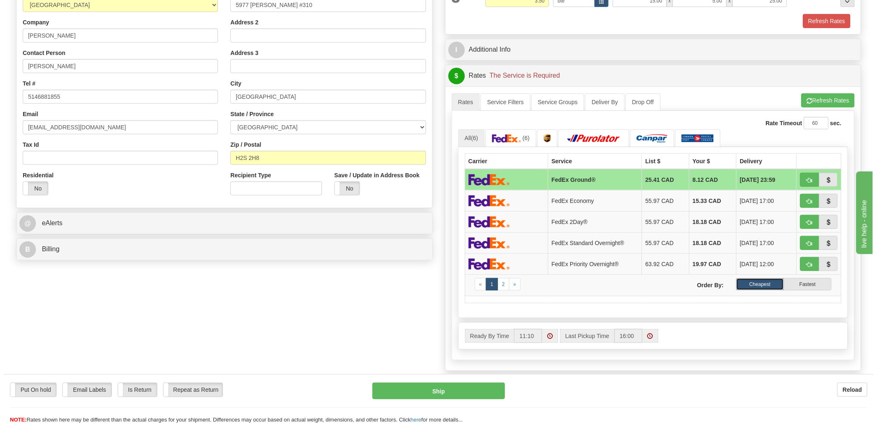
scroll to position [183, 0]
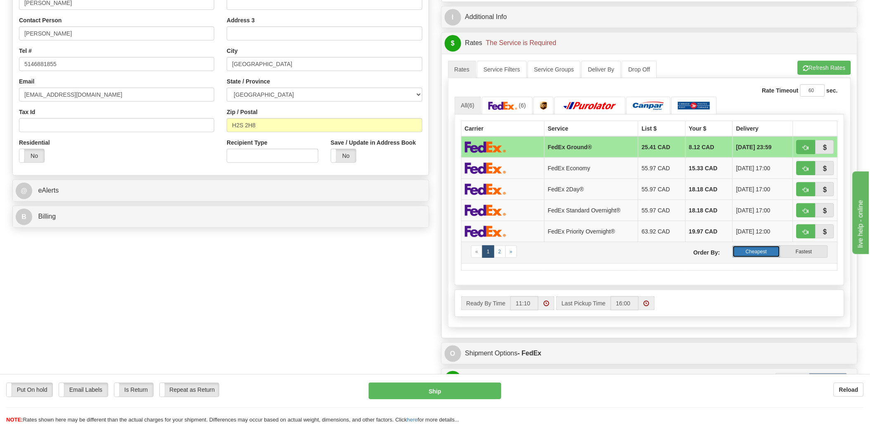
click at [763, 254] on label "Cheapest" at bounding box center [757, 251] width 48 height 12
click at [818, 67] on button "Refresh Rates" at bounding box center [824, 68] width 53 height 14
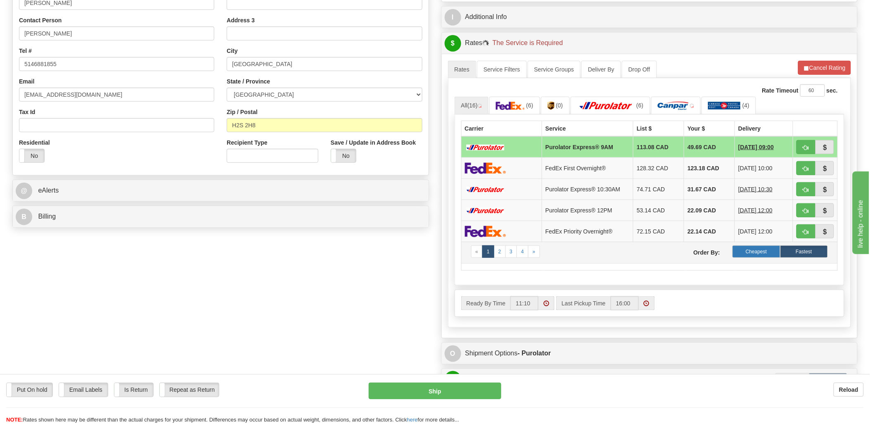
click at [762, 254] on label "Cheapest" at bounding box center [757, 251] width 48 height 12
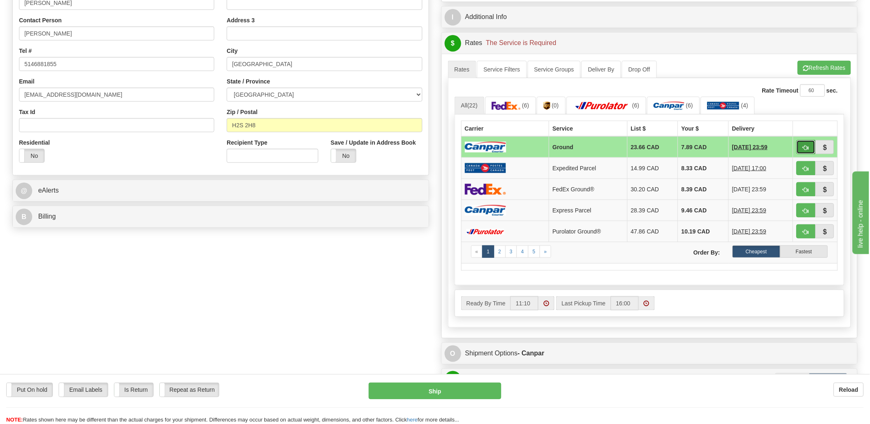
click at [806, 143] on button "button" at bounding box center [806, 147] width 19 height 14
type input "1"
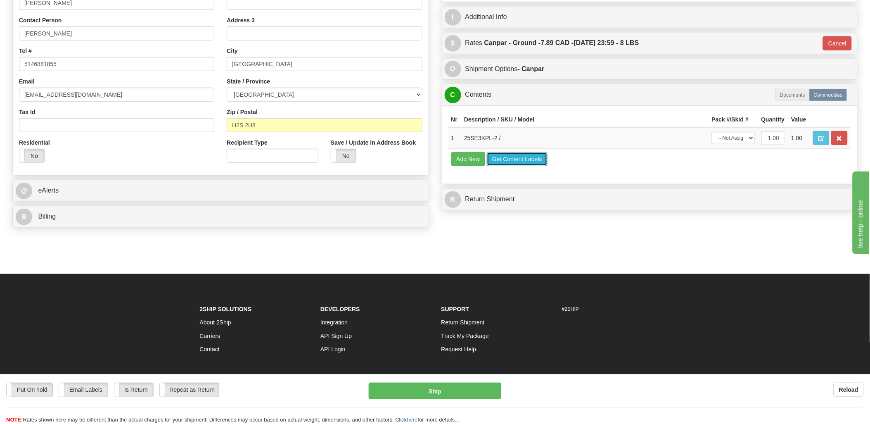
click at [506, 166] on button "Get Content Labels" at bounding box center [517, 159] width 61 height 14
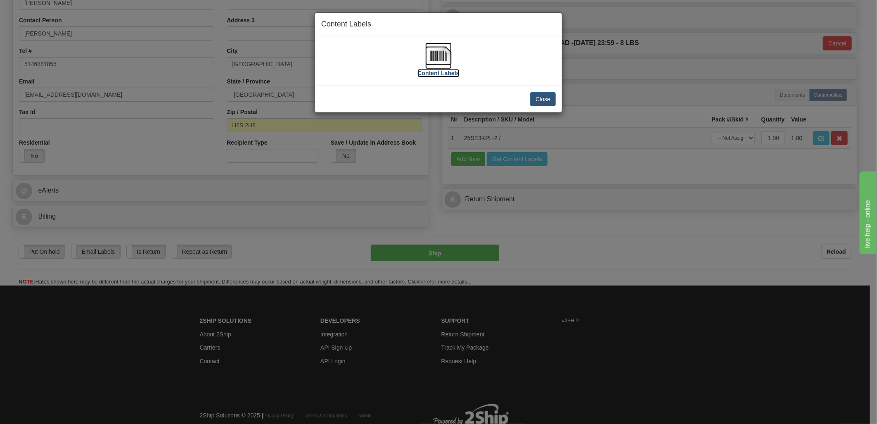
drag, startPoint x: 428, startPoint y: 51, endPoint x: 443, endPoint y: 55, distance: 16.1
click at [443, 55] on img at bounding box center [439, 56] width 26 height 26
click at [443, 57] on img at bounding box center [439, 56] width 26 height 26
click at [545, 98] on button "Close" at bounding box center [543, 99] width 26 height 14
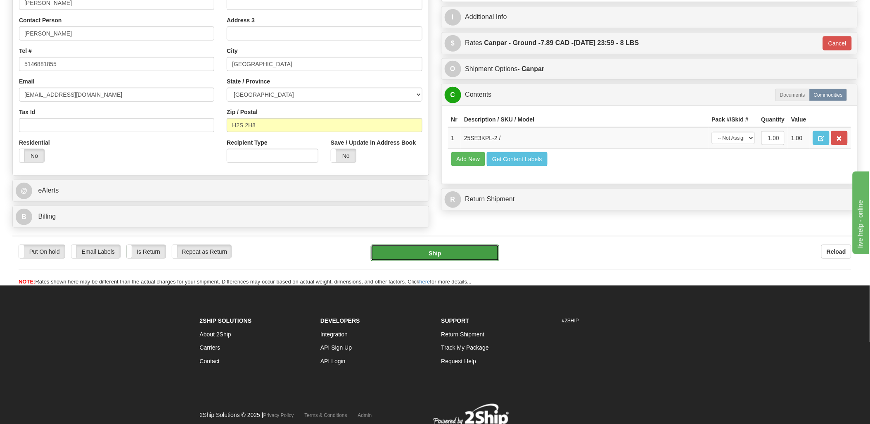
click at [460, 249] on button "Ship" at bounding box center [435, 253] width 128 height 17
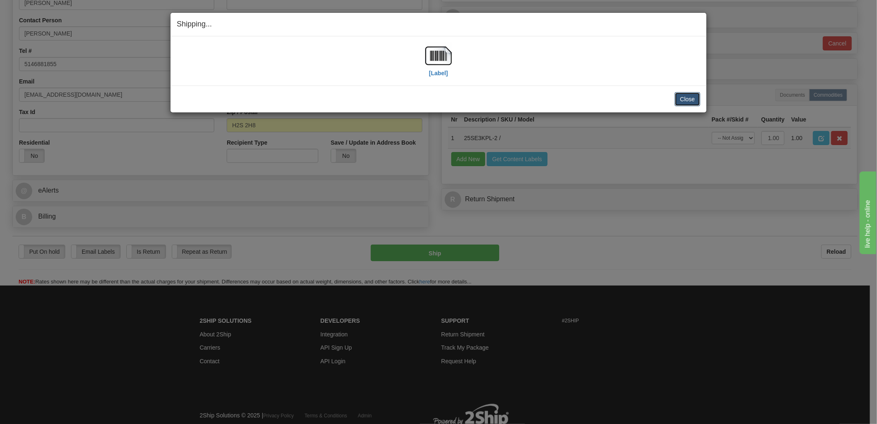
click at [687, 97] on button "Close" at bounding box center [688, 99] width 26 height 14
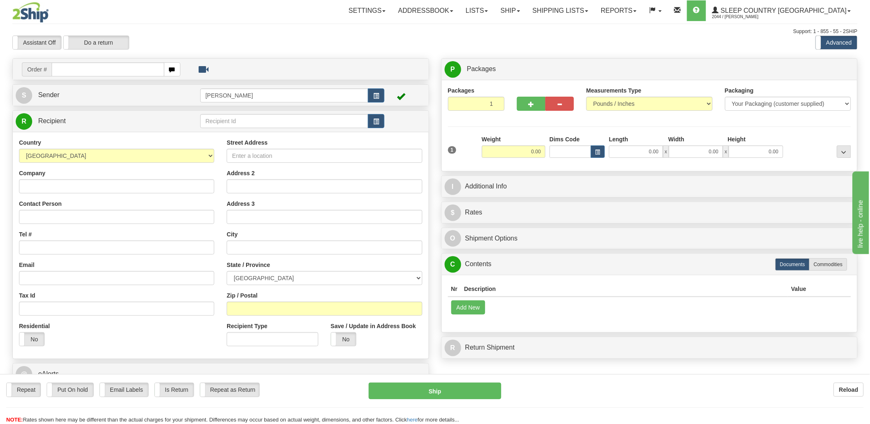
click at [95, 71] on div "Toggle navigation Settings Shipping Preferences Fields Preferences New" at bounding box center [435, 228] width 870 height 457
click at [95, 71] on input "text" at bounding box center [108, 69] width 112 height 14
type input "9000i06027"
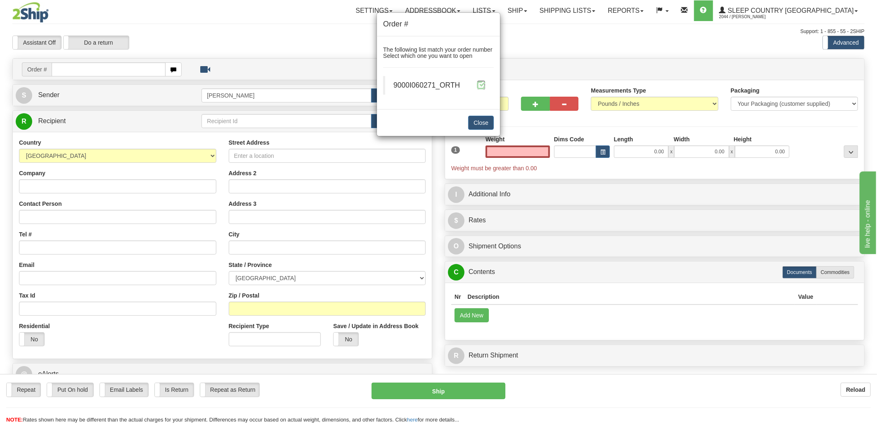
type input "0.00"
click at [481, 87] on span at bounding box center [481, 85] width 9 height 9
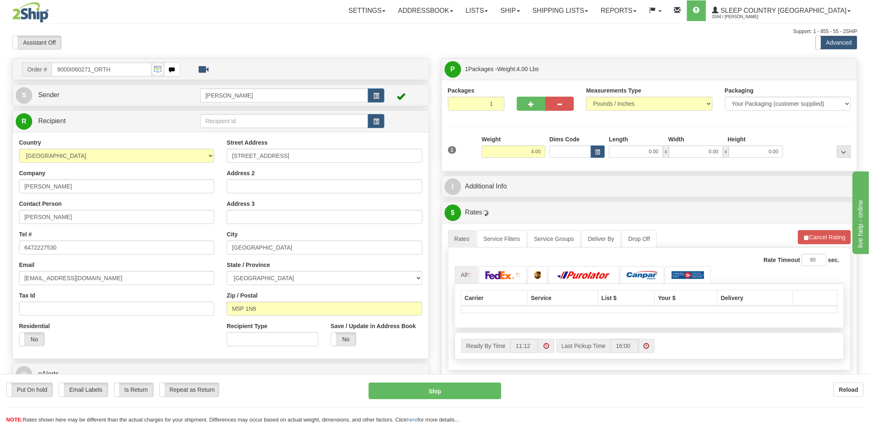
click at [579, 150] on div at bounding box center [435, 212] width 870 height 424
click at [579, 150] on input "Dims Code" at bounding box center [571, 151] width 42 height 12
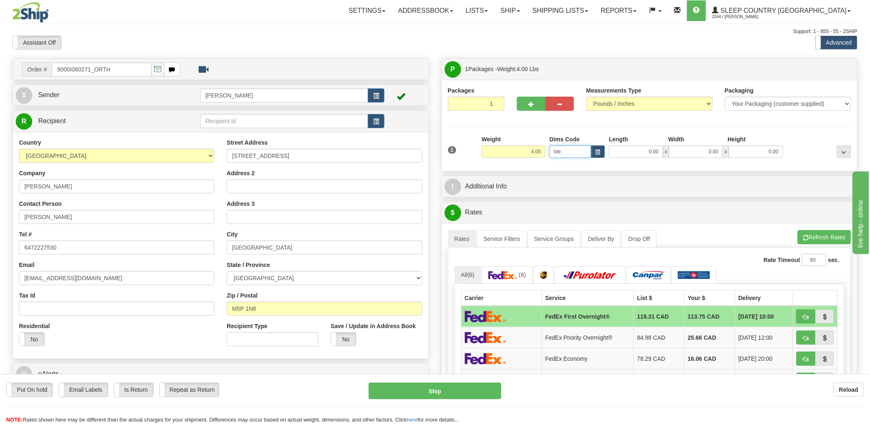
type input "bte"
click button "Delete" at bounding box center [0, 0] width 0 height 0
type input "15.00"
type input "5.00"
type input "25.00"
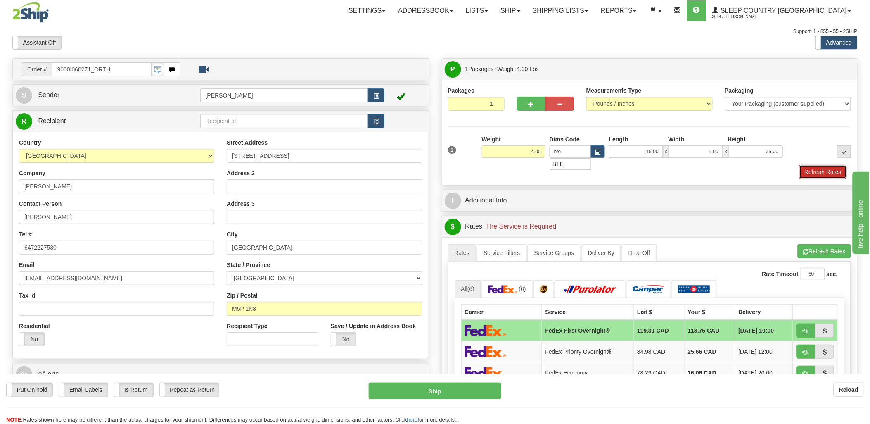
click at [818, 175] on button "Refresh Rates" at bounding box center [824, 172] width 48 height 14
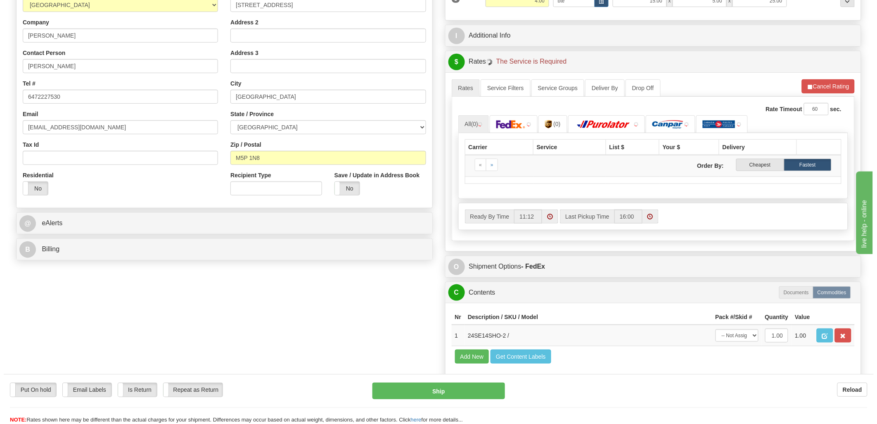
scroll to position [183, 0]
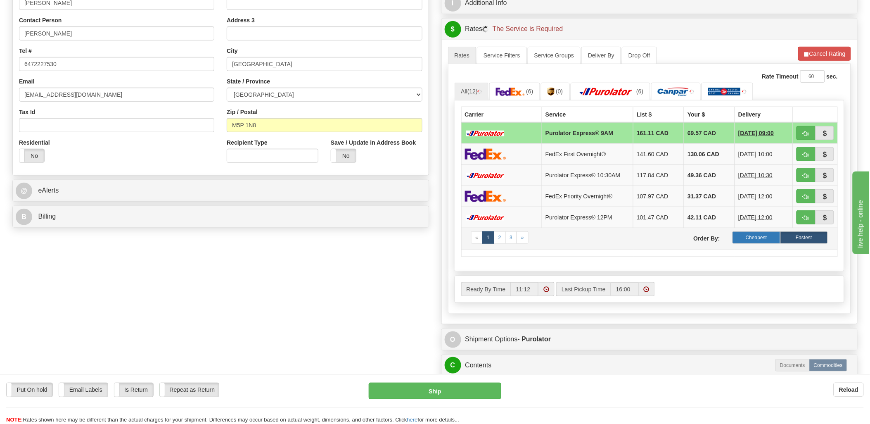
click at [757, 234] on label "Cheapest" at bounding box center [757, 237] width 48 height 12
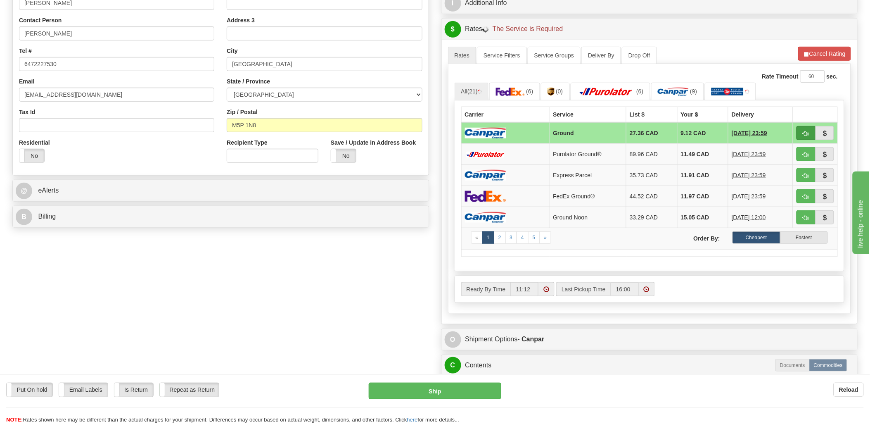
type input "1"
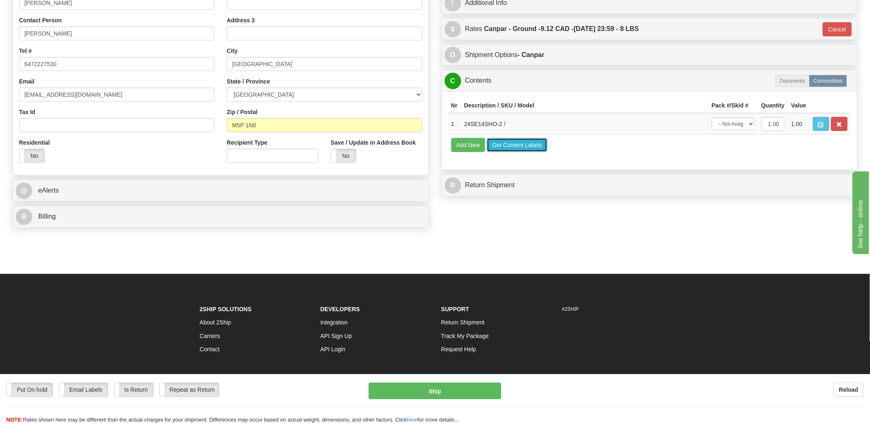
click at [526, 152] on button "Get Content Labels" at bounding box center [517, 145] width 61 height 14
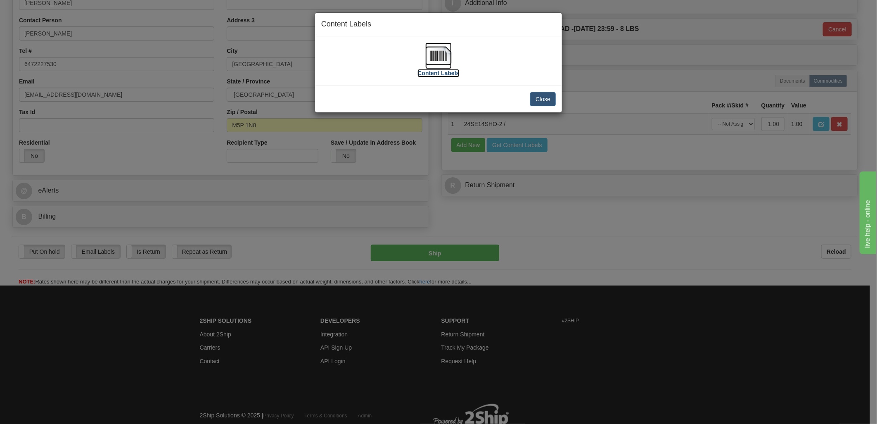
click at [447, 58] on img at bounding box center [439, 56] width 26 height 26
click at [532, 97] on button "Close" at bounding box center [543, 99] width 26 height 14
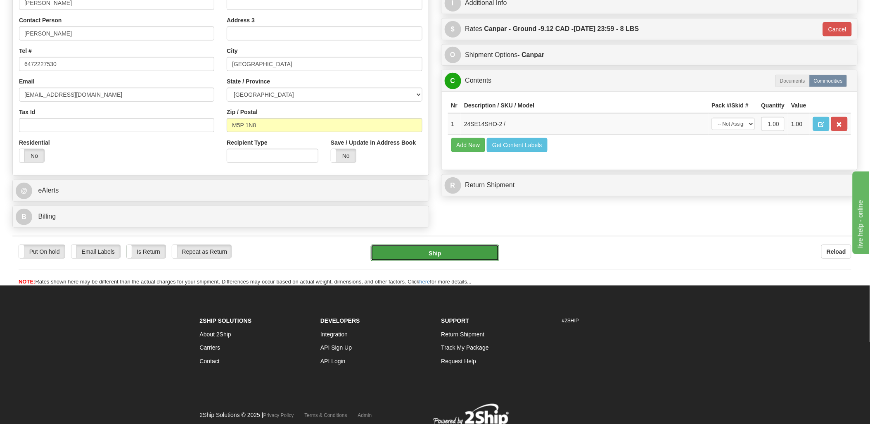
click at [464, 255] on button "Ship" at bounding box center [435, 253] width 128 height 17
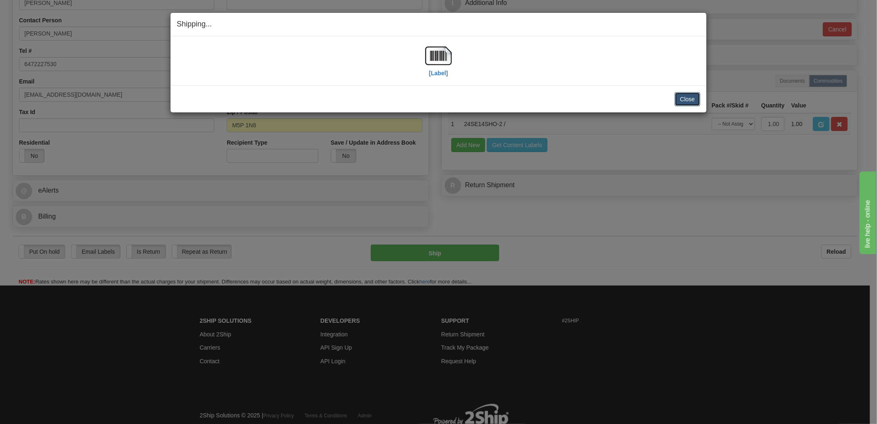
click at [697, 98] on button "Close" at bounding box center [688, 99] width 26 height 14
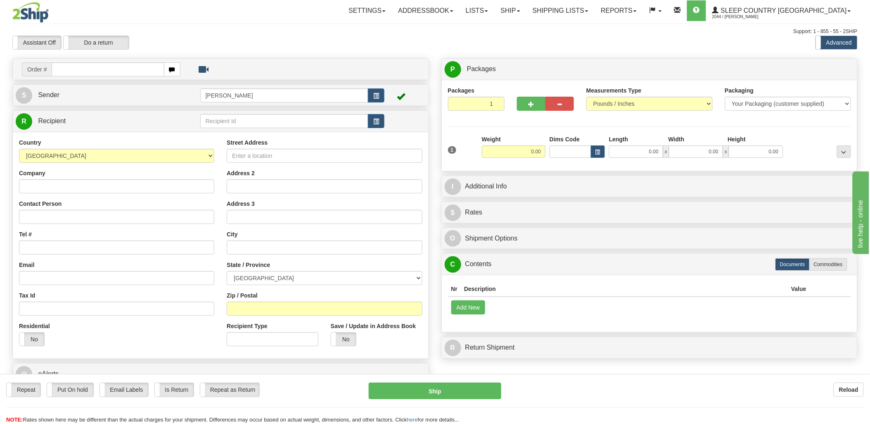
click at [144, 71] on input "text" at bounding box center [108, 69] width 112 height 14
type input "9000i06"
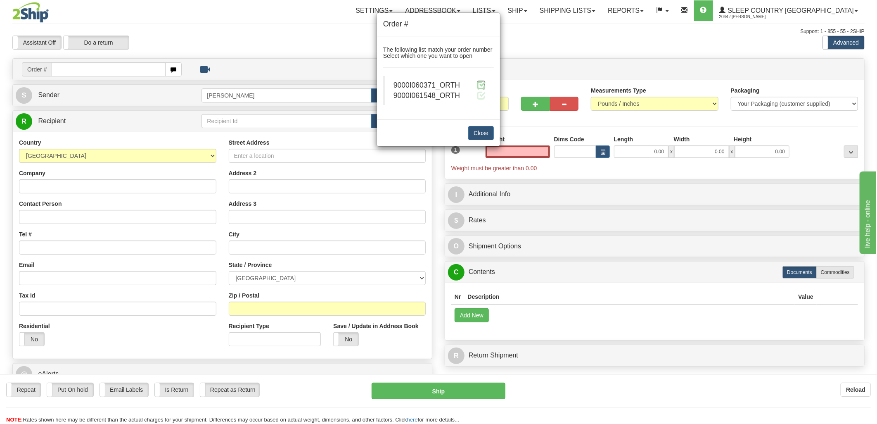
type input "0.00"
click at [484, 84] on span at bounding box center [481, 85] width 9 height 9
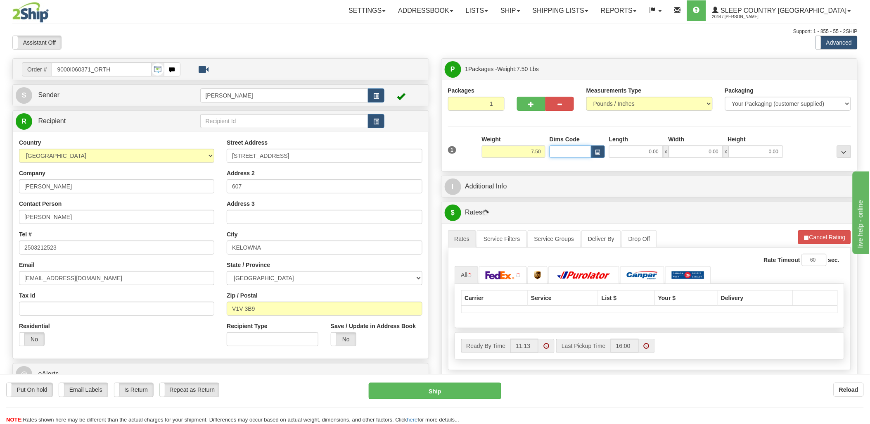
click at [561, 150] on input "Dims Code" at bounding box center [571, 151] width 42 height 12
type input "bte"
click button "Delete" at bounding box center [0, 0] width 0 height 0
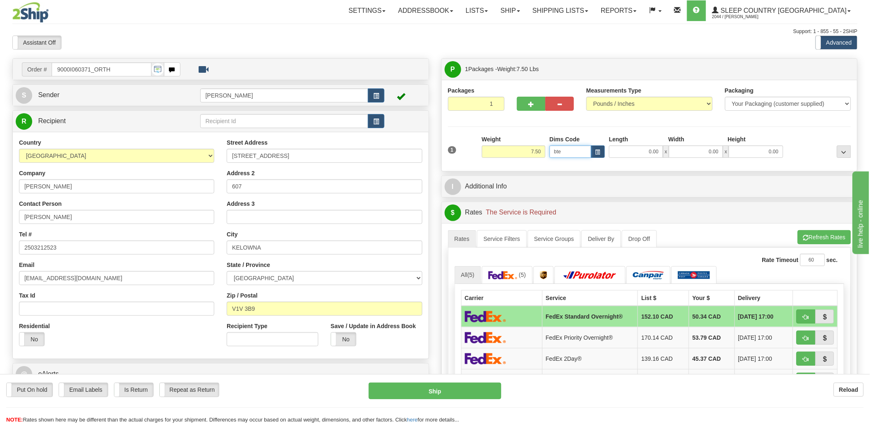
type input "15.00"
type input "5.00"
type input "25.00"
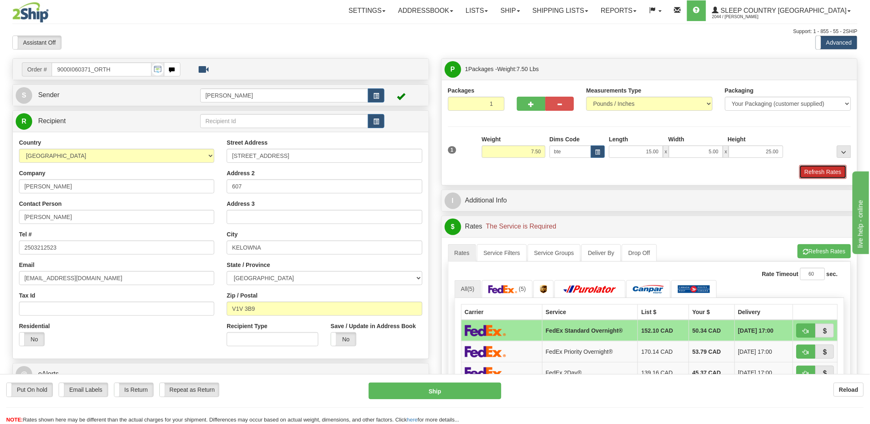
click at [829, 169] on button "Refresh Rates" at bounding box center [824, 172] width 48 height 14
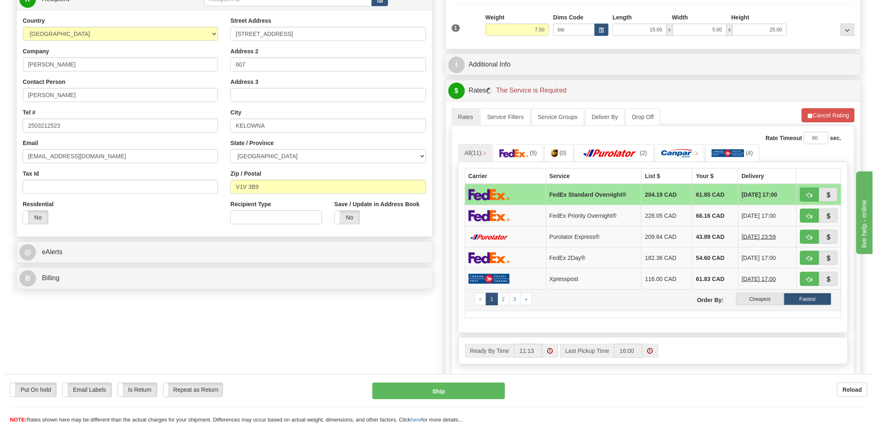
scroll to position [138, 0]
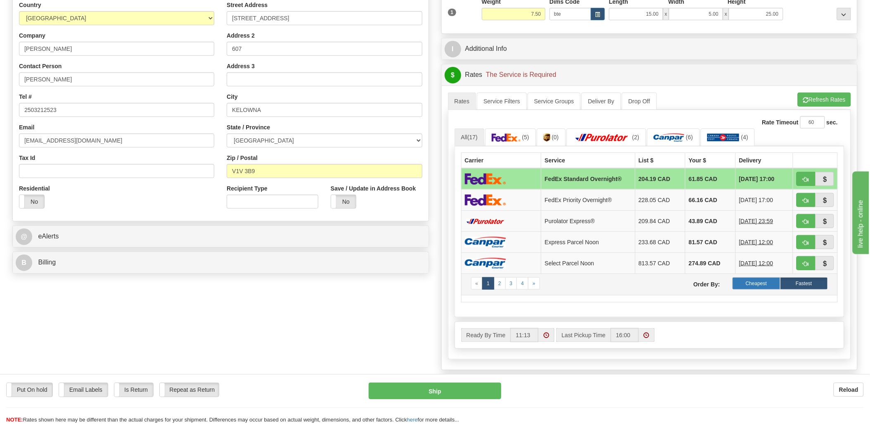
click at [757, 283] on label "Cheapest" at bounding box center [757, 283] width 48 height 12
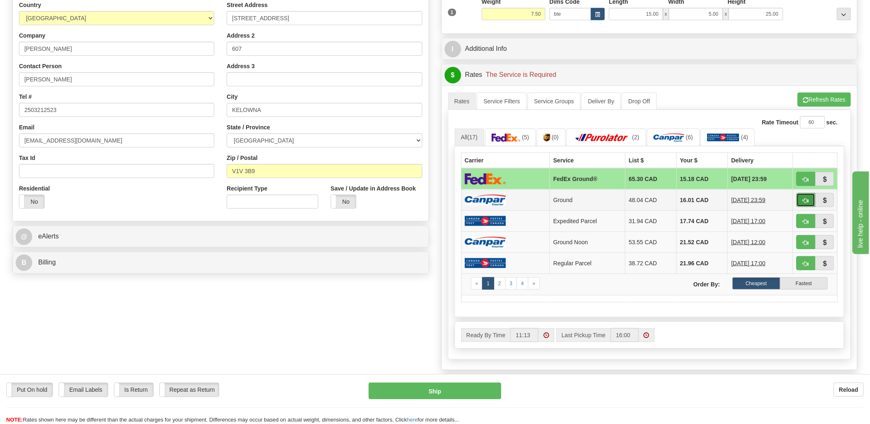
click at [803, 197] on button "button" at bounding box center [806, 200] width 19 height 14
type input "1"
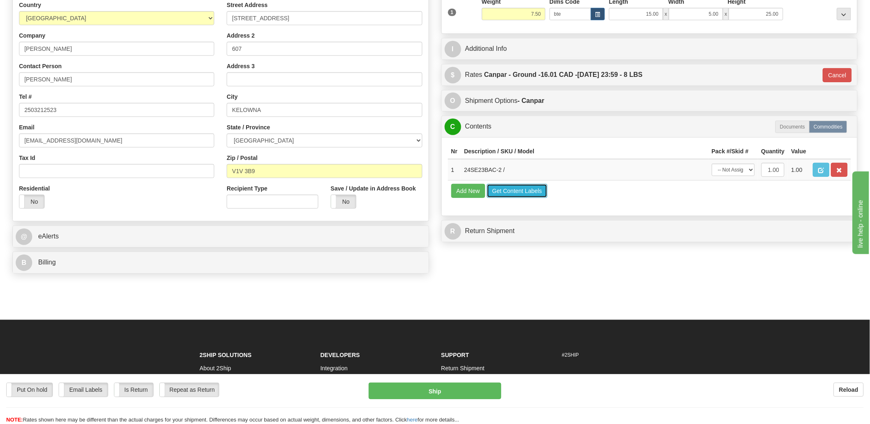
click at [518, 198] on button "Get Content Labels" at bounding box center [517, 191] width 61 height 14
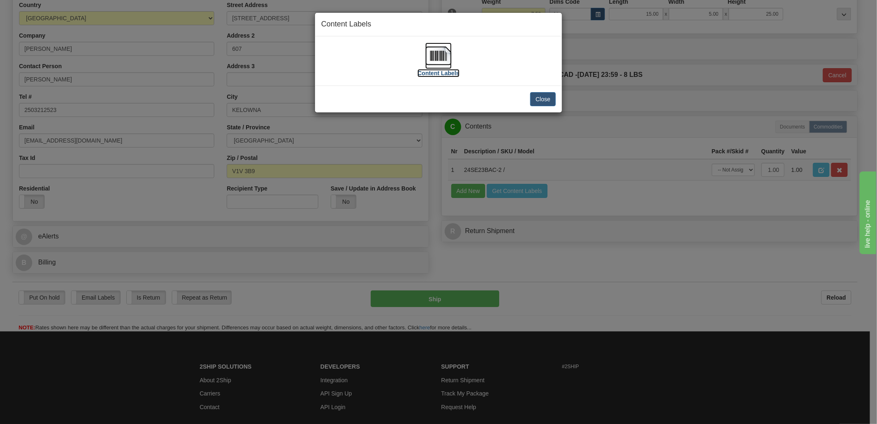
click at [437, 51] on img at bounding box center [439, 56] width 26 height 26
click at [543, 97] on button "Close" at bounding box center [543, 99] width 26 height 14
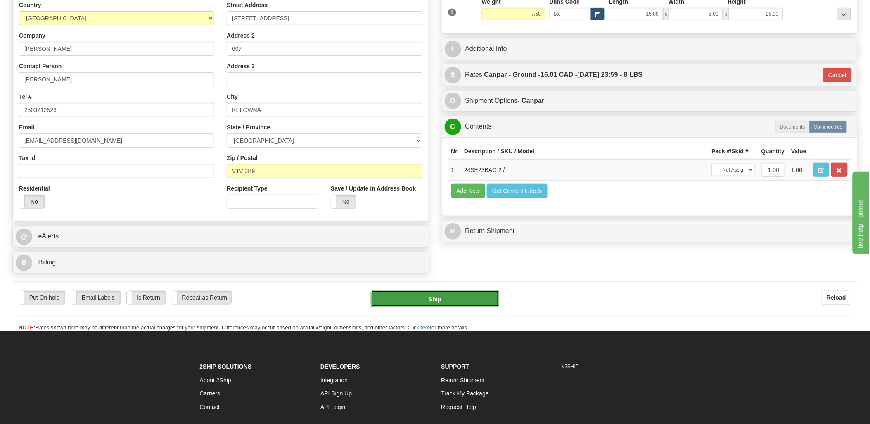
click at [433, 304] on button "Ship" at bounding box center [435, 298] width 128 height 17
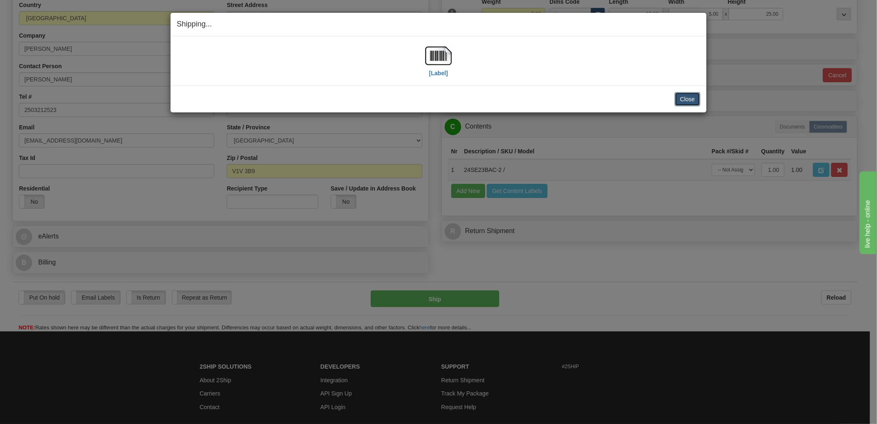
click at [691, 101] on button "Close" at bounding box center [688, 99] width 26 height 14
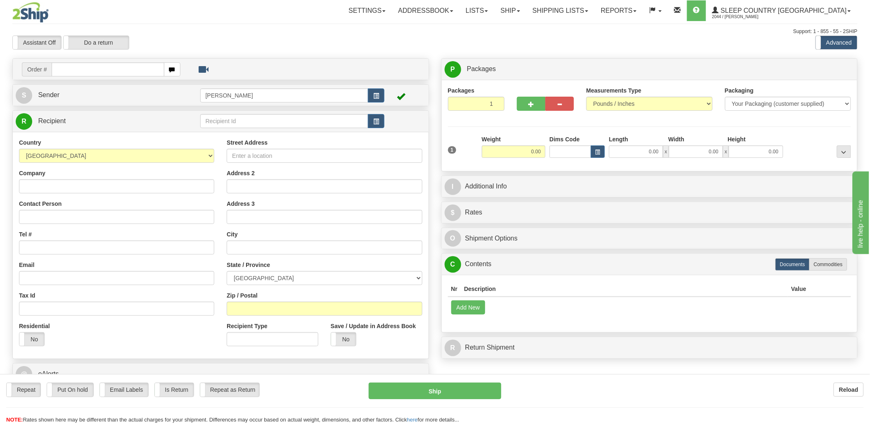
click at [84, 67] on div "Toggle navigation Settings Shipping Preferences Fields Preferences New" at bounding box center [435, 228] width 870 height 457
click at [84, 67] on input "text" at bounding box center [108, 69] width 112 height 14
type input "9000i"
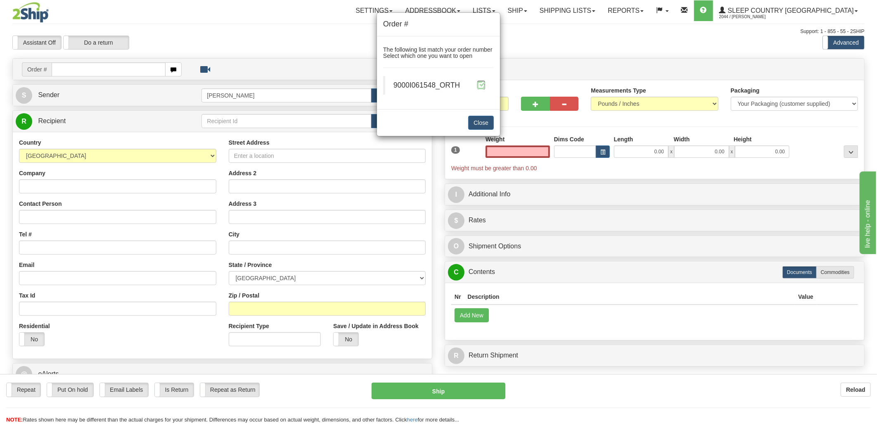
type input "0.00"
click at [484, 84] on span at bounding box center [481, 85] width 9 height 9
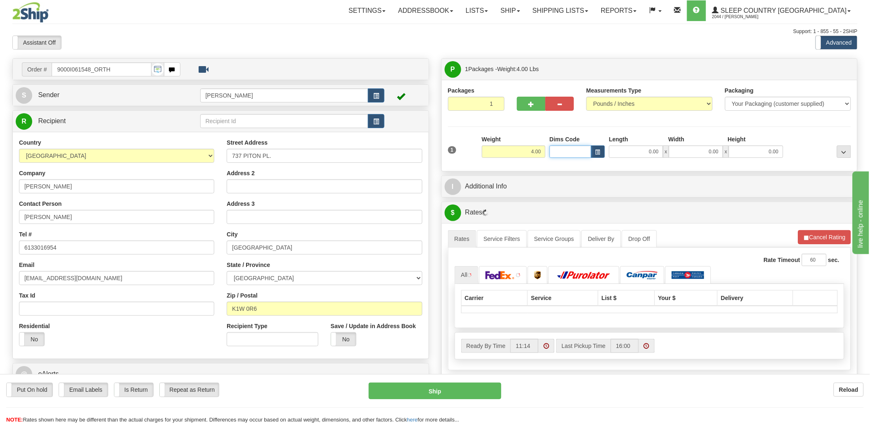
click at [568, 151] on input "Dims Code" at bounding box center [571, 151] width 42 height 12
type input "bte"
click button "Delete" at bounding box center [0, 0] width 0 height 0
type input "15.00"
type input "5.00"
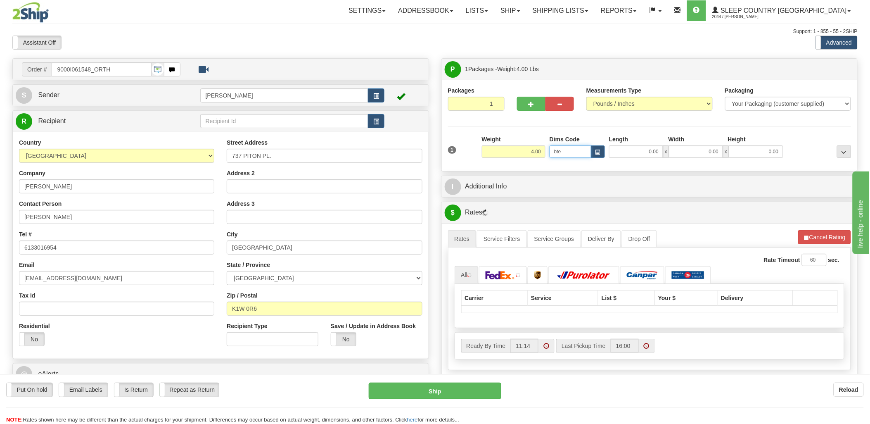
type input "25.00"
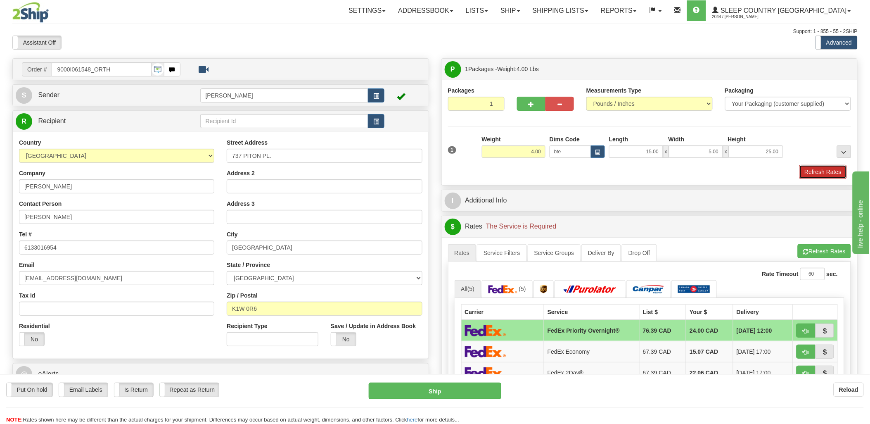
click at [831, 171] on button "Refresh Rates" at bounding box center [824, 172] width 48 height 14
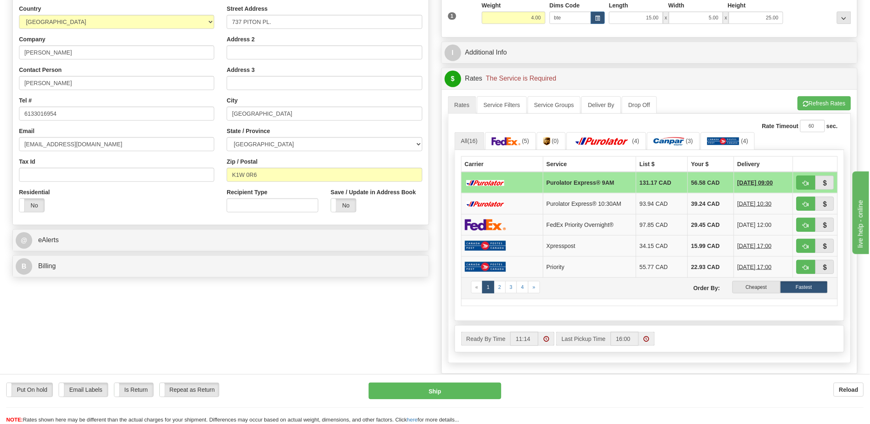
scroll to position [138, 0]
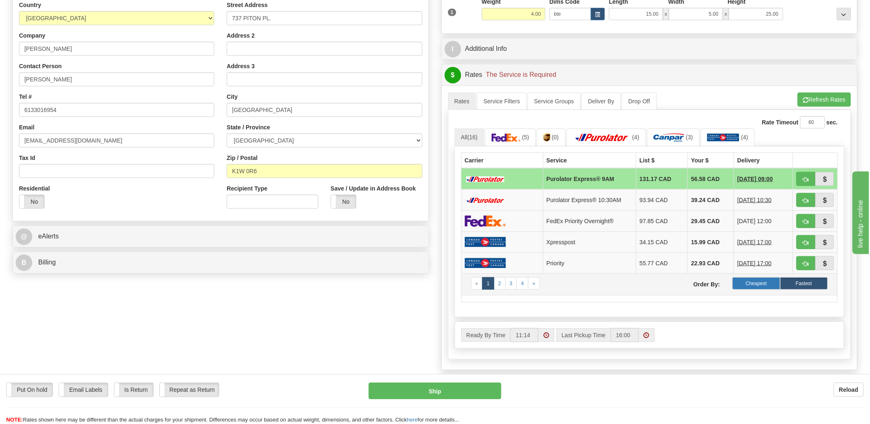
click at [771, 282] on label "Cheapest" at bounding box center [757, 283] width 48 height 12
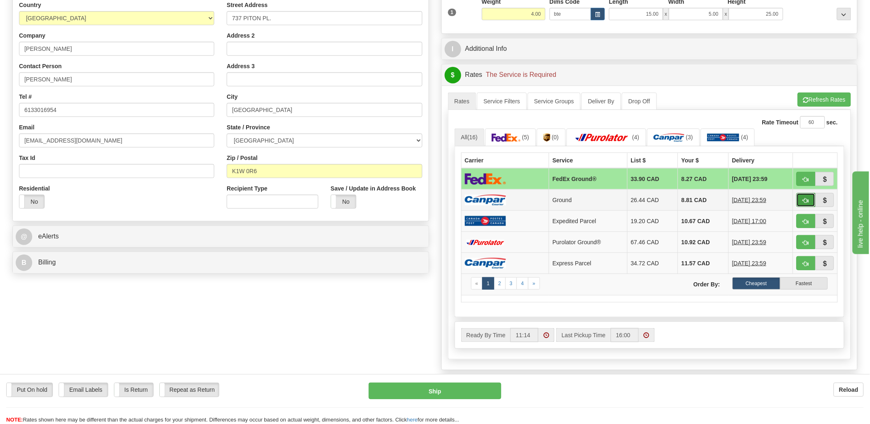
click at [811, 199] on button "button" at bounding box center [806, 200] width 19 height 14
type input "1"
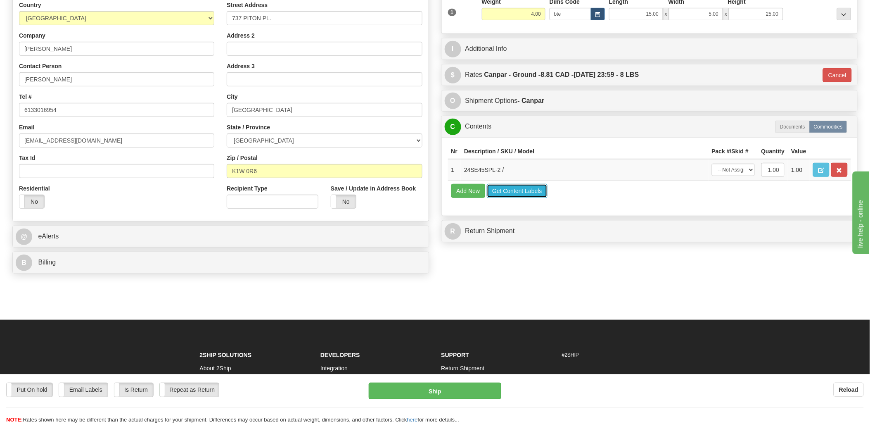
click at [528, 198] on button "Get Content Labels" at bounding box center [517, 191] width 61 height 14
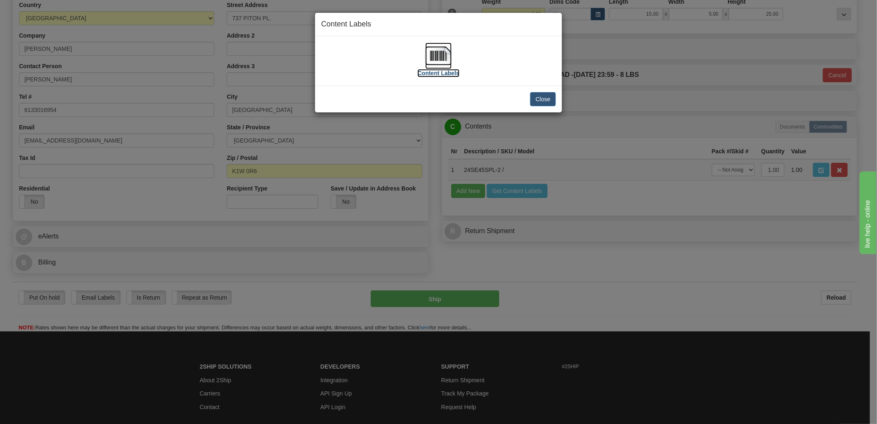
click at [435, 57] on img at bounding box center [439, 56] width 26 height 26
click at [536, 97] on button "Close" at bounding box center [543, 99] width 26 height 14
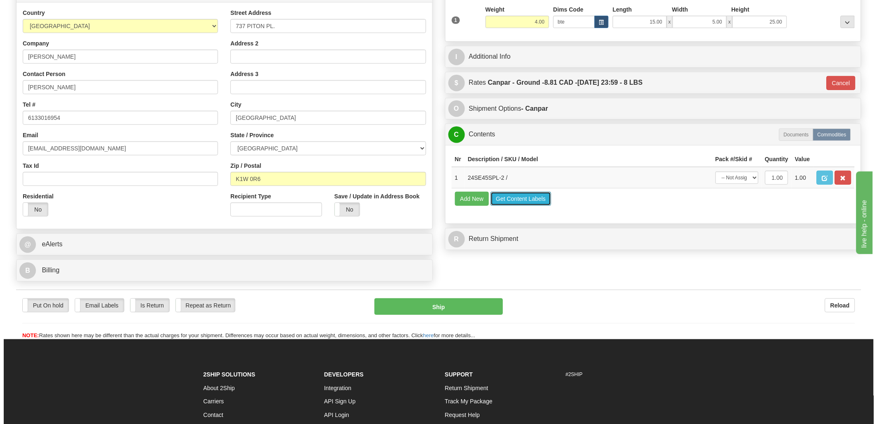
scroll to position [0, 0]
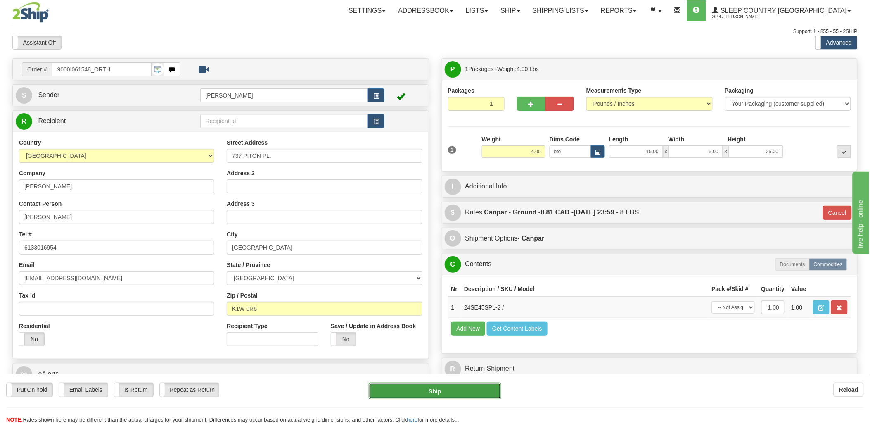
click at [446, 392] on button "Ship" at bounding box center [435, 391] width 133 height 17
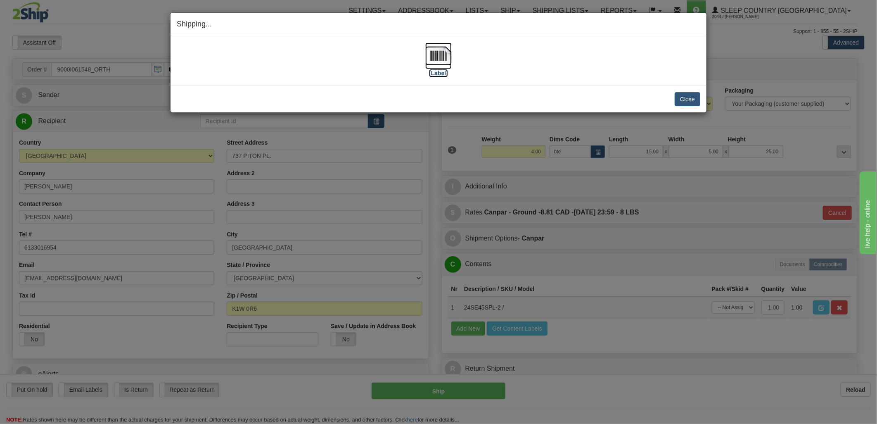
click at [440, 50] on img at bounding box center [439, 56] width 26 height 26
click at [562, 47] on div "[Label]" at bounding box center [439, 61] width 524 height 37
drag, startPoint x: 678, startPoint y: 100, endPoint x: 673, endPoint y: 102, distance: 5.0
click at [678, 100] on button "Close" at bounding box center [688, 99] width 26 height 14
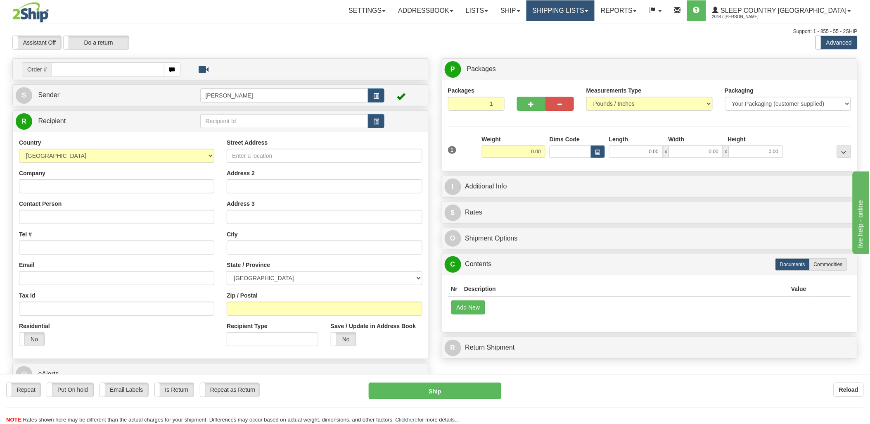
click at [587, 14] on link "Shipping lists" at bounding box center [561, 10] width 68 height 21
click at [571, 30] on span "Current Shipments" at bounding box center [546, 29] width 48 height 7
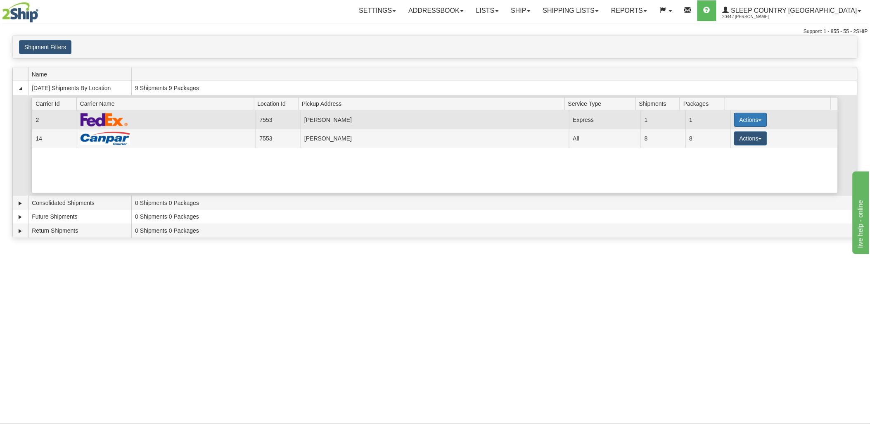
click at [746, 117] on button "Actions" at bounding box center [751, 120] width 33 height 14
click at [730, 133] on span "Details" at bounding box center [720, 135] width 22 height 6
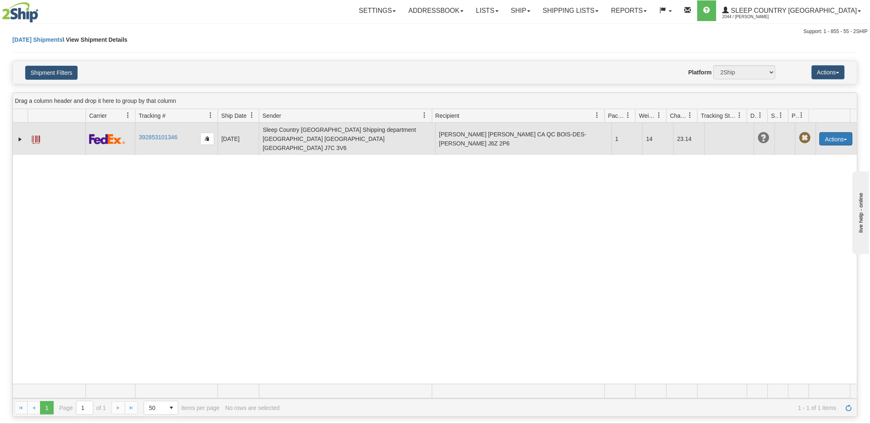
click at [834, 132] on button "Actions" at bounding box center [836, 138] width 33 height 13
click at [816, 152] on link "Edit" at bounding box center [820, 154] width 66 height 11
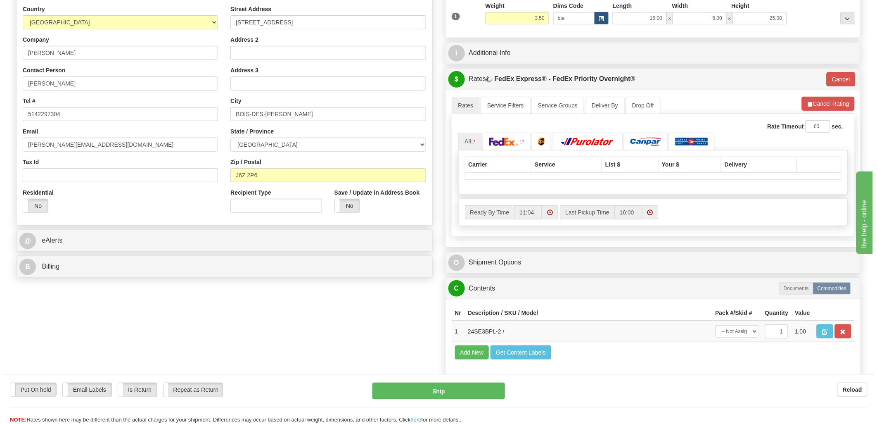
scroll to position [138, 0]
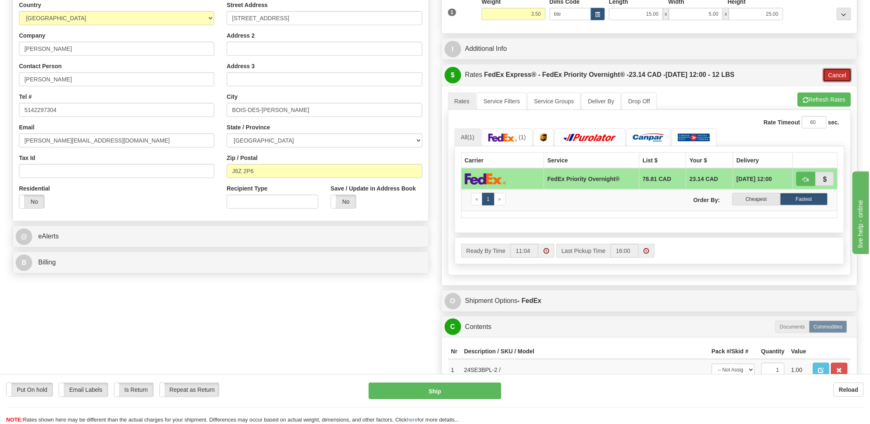
click at [842, 77] on button "Cancel" at bounding box center [837, 75] width 29 height 14
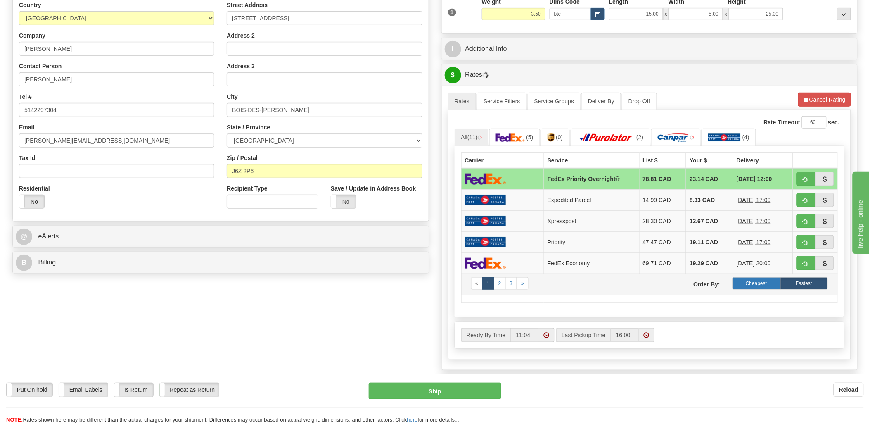
click at [759, 282] on label "Cheapest" at bounding box center [757, 283] width 48 height 12
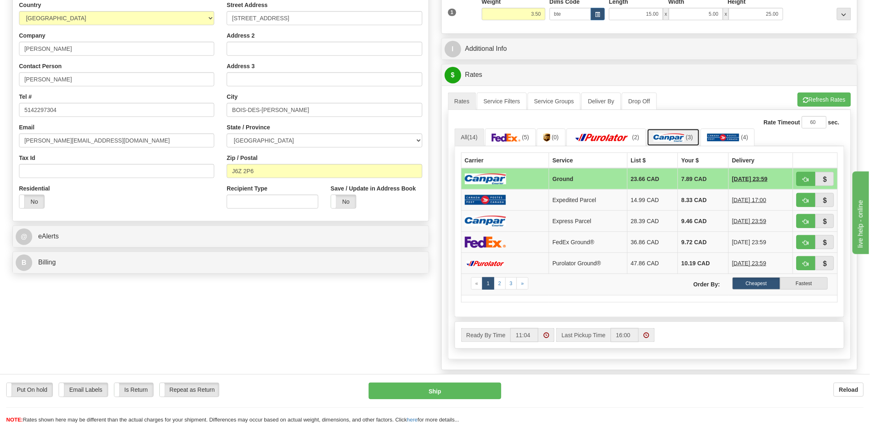
click at [685, 140] on img at bounding box center [669, 137] width 31 height 8
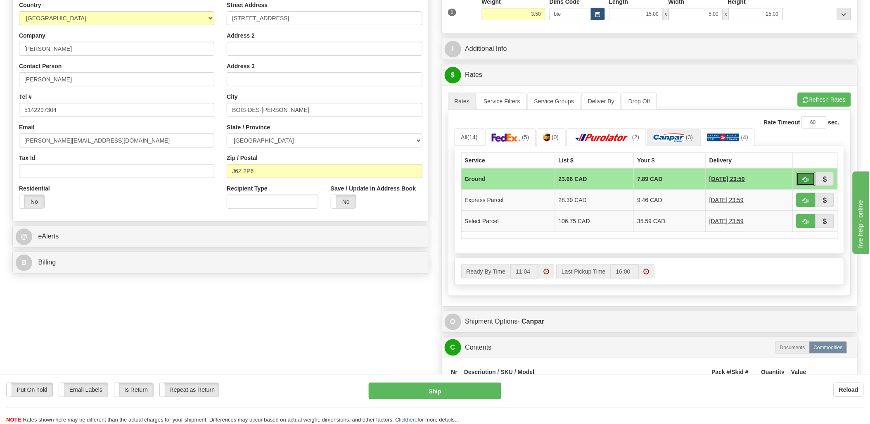
click at [802, 178] on button "button" at bounding box center [806, 179] width 19 height 14
type input "1"
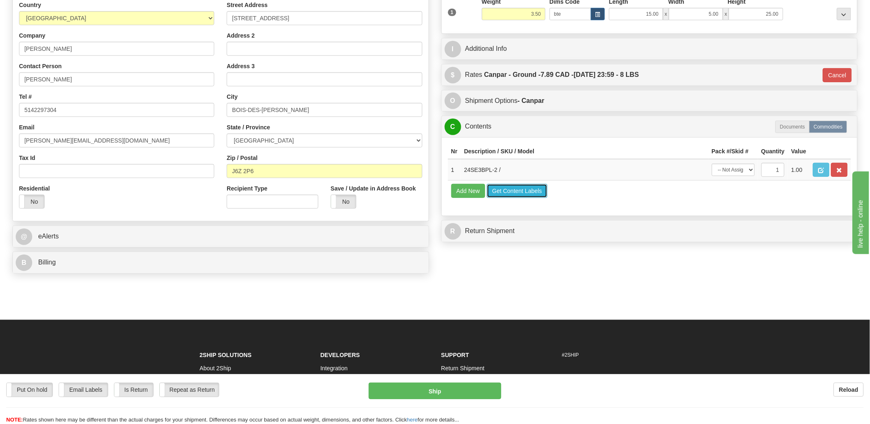
click at [517, 198] on button "Get Content Labels" at bounding box center [517, 191] width 61 height 14
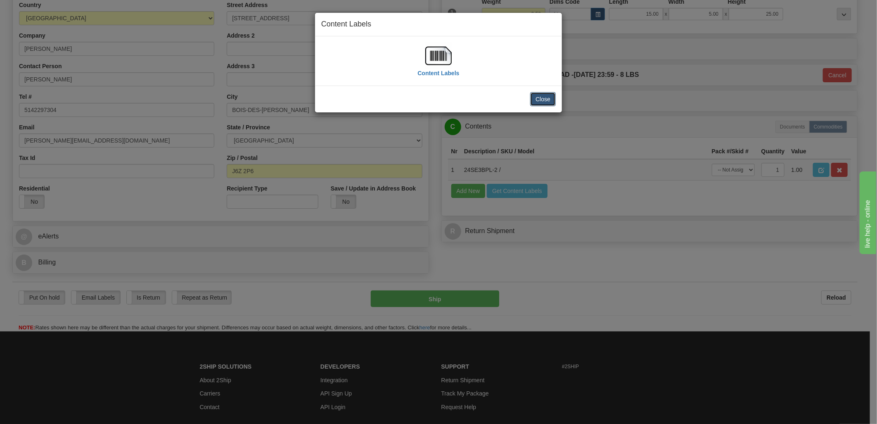
click at [542, 102] on button "Close" at bounding box center [543, 99] width 26 height 14
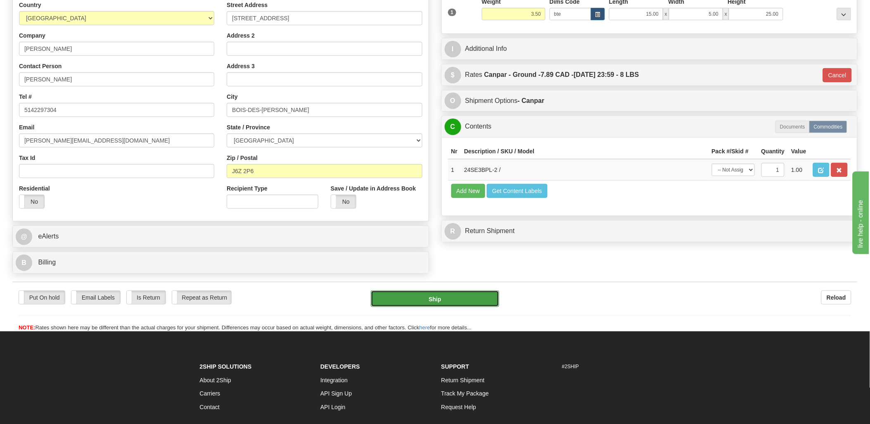
click at [471, 302] on button "Ship" at bounding box center [435, 298] width 128 height 17
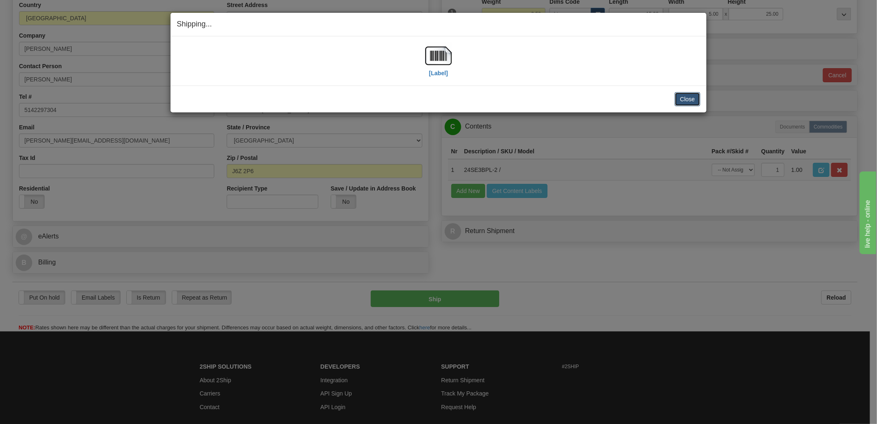
click at [698, 102] on button "Close" at bounding box center [688, 99] width 26 height 14
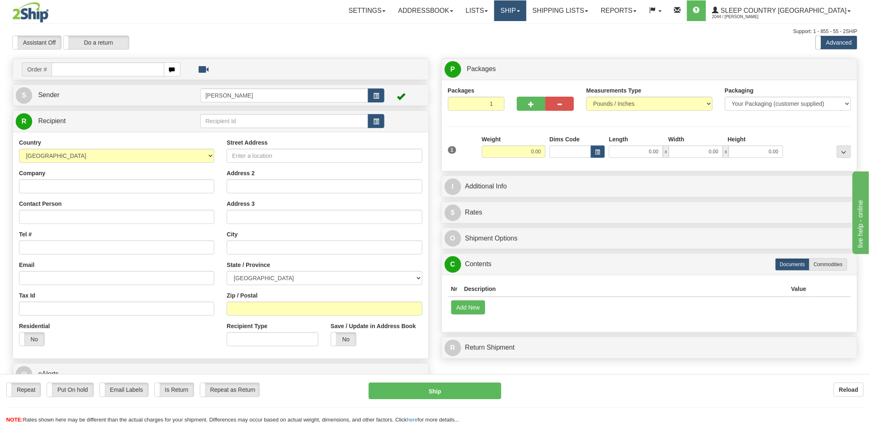
click at [526, 9] on link "Ship" at bounding box center [511, 10] width 32 height 21
click at [586, 13] on link "Shipping lists" at bounding box center [561, 10] width 68 height 21
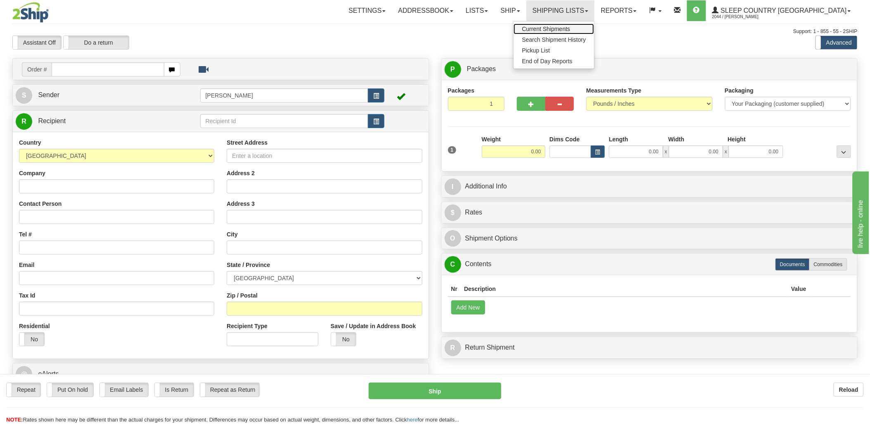
click at [571, 26] on span "Current Shipments" at bounding box center [546, 29] width 48 height 7
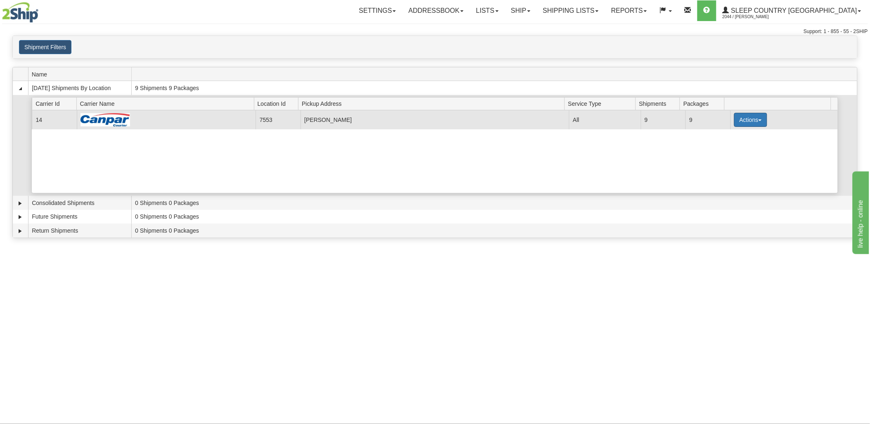
click at [737, 122] on button "Actions" at bounding box center [751, 120] width 33 height 14
click at [725, 180] on span "Print" at bounding box center [717, 178] width 17 height 6
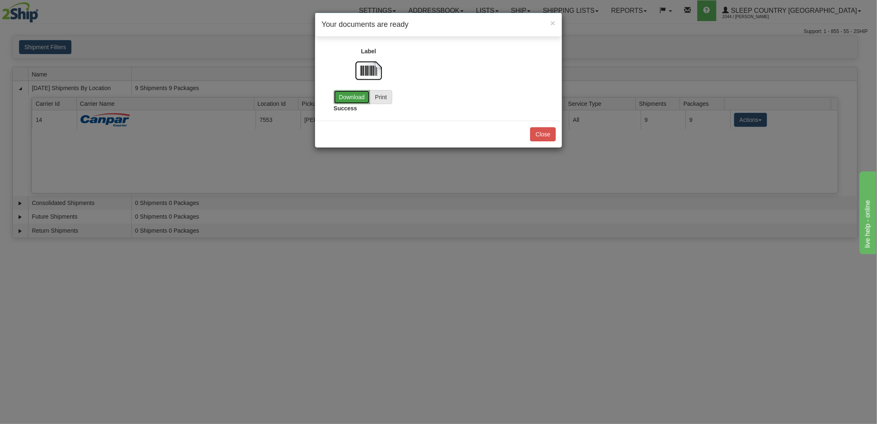
click at [356, 101] on link "Download" at bounding box center [352, 97] width 36 height 14
click at [536, 137] on button "Close" at bounding box center [543, 134] width 26 height 14
